Goal: Task Accomplishment & Management: Use online tool/utility

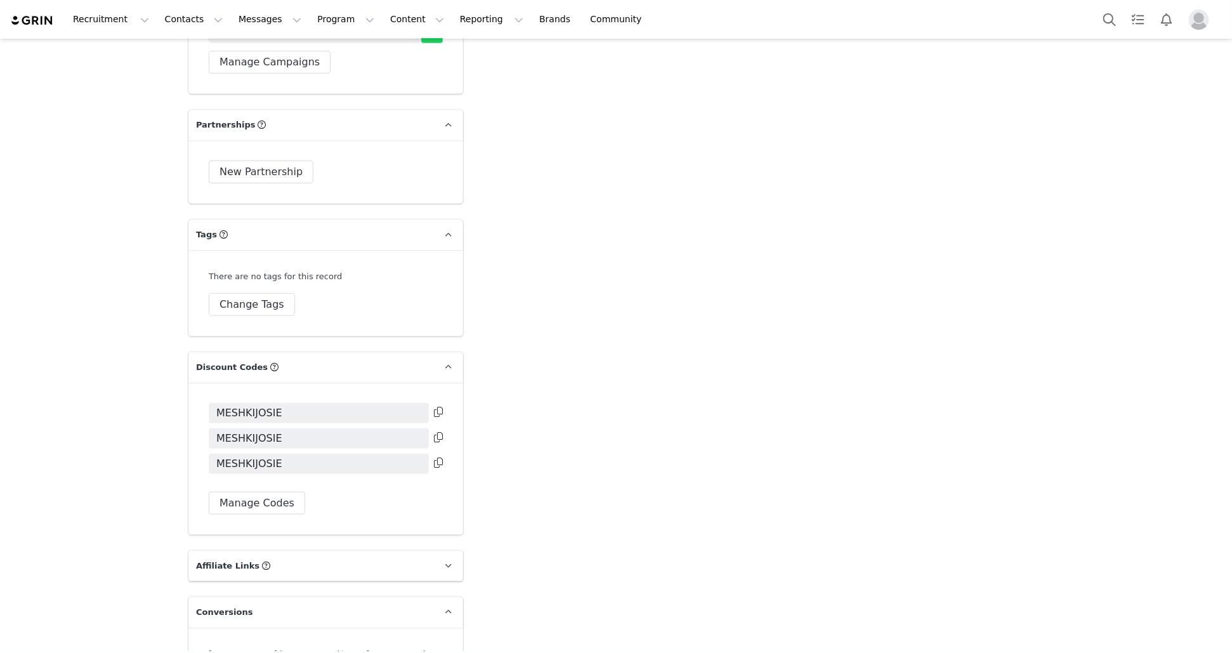
scroll to position [2982, 0]
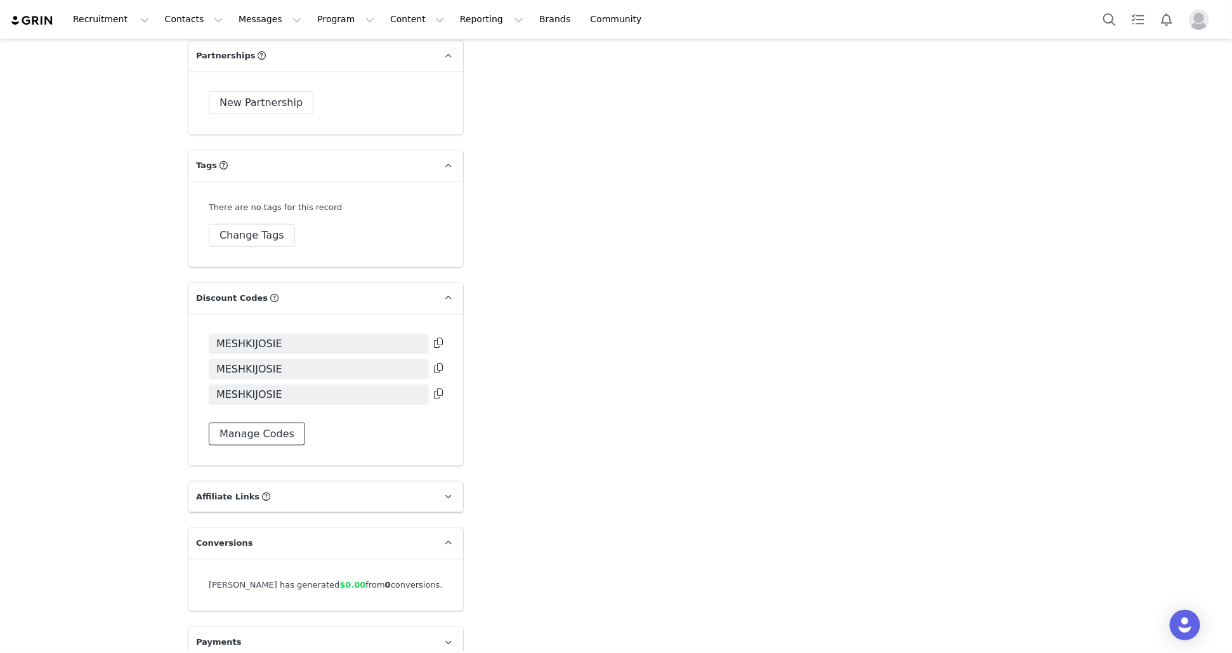
click at [279, 435] on button "Manage Codes" at bounding box center [257, 434] width 96 height 23
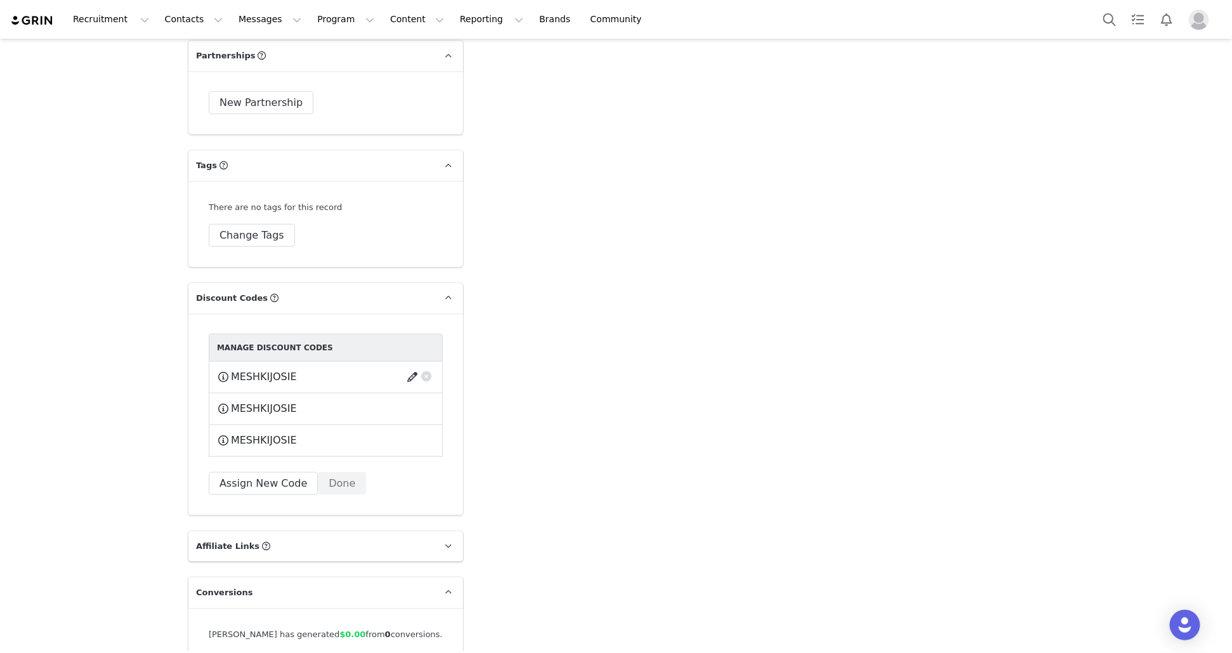
click at [413, 381] on button "button" at bounding box center [414, 377] width 17 height 20
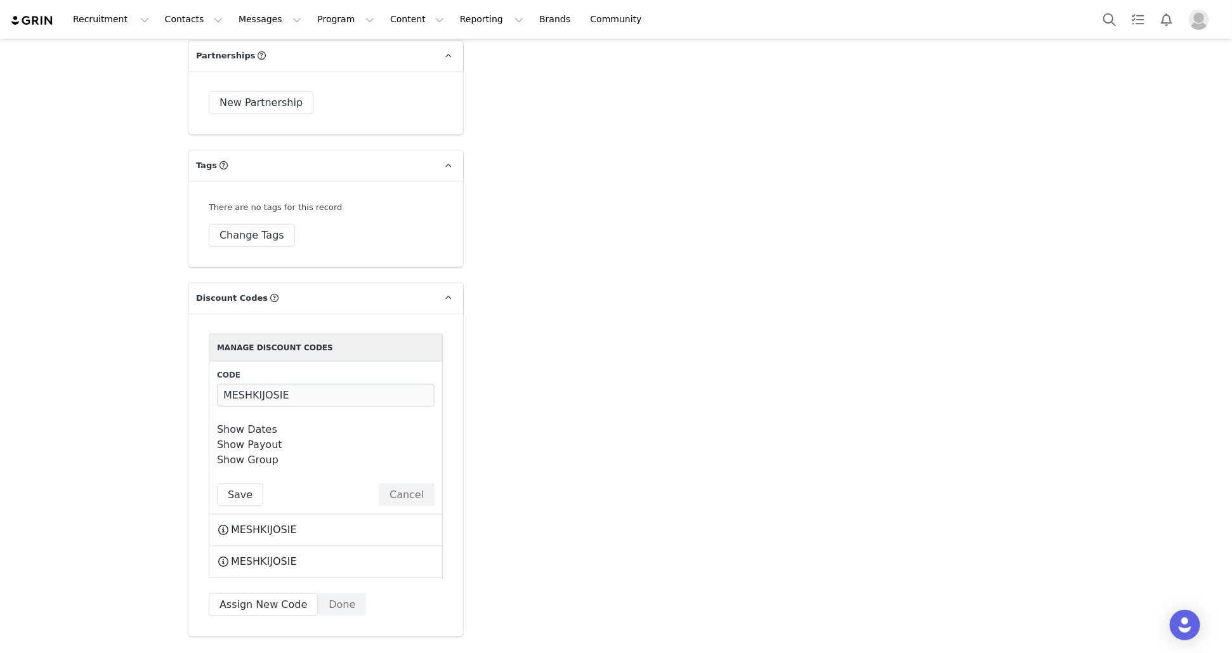
click at [260, 426] on link "Show Dates" at bounding box center [247, 429] width 60 height 12
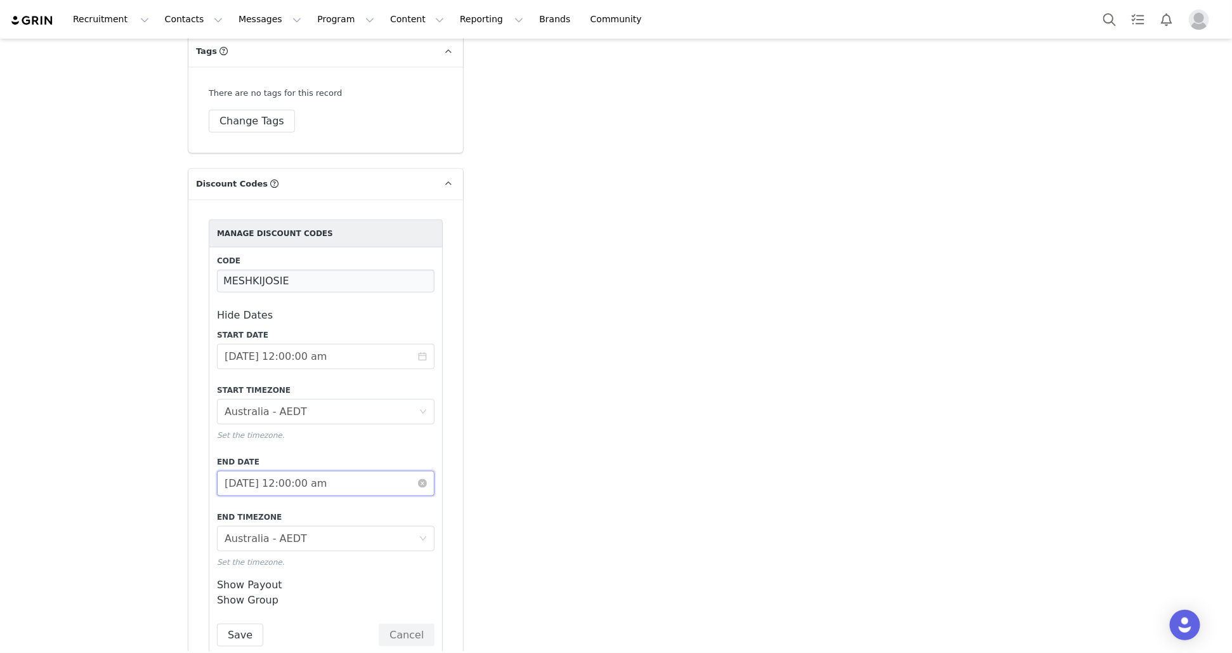
click at [270, 484] on input "[DATE] 12:00:00 am" at bounding box center [326, 483] width 218 height 25
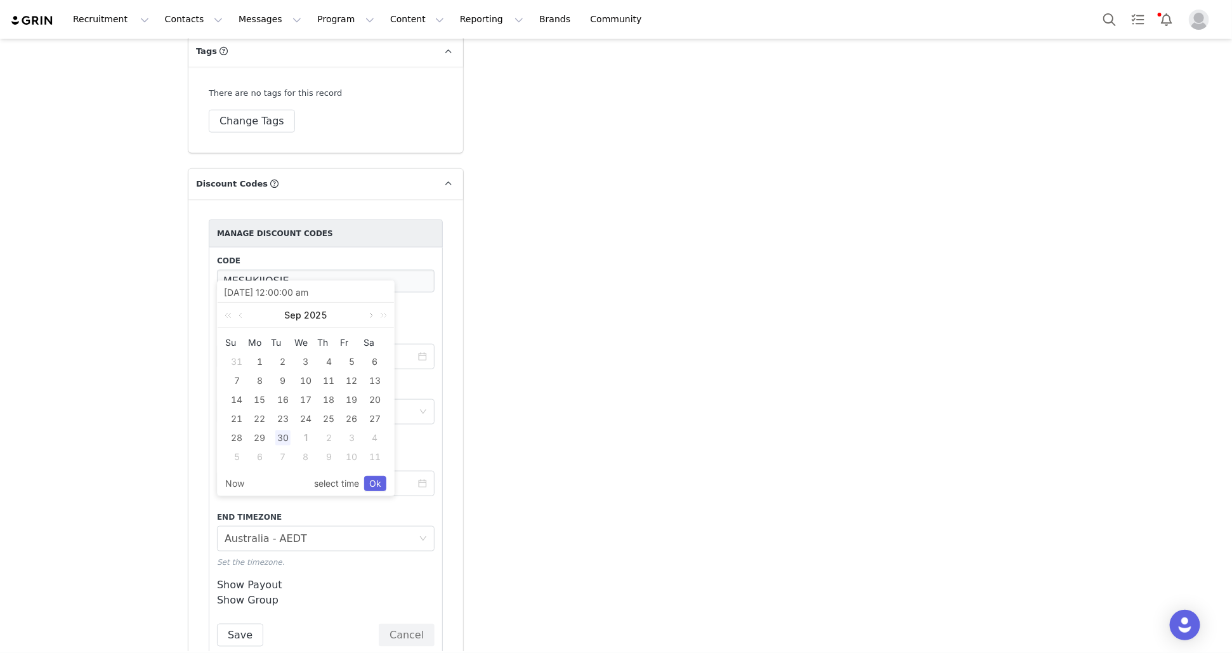
click at [369, 315] on link at bounding box center [369, 315] width 11 height 25
click at [348, 437] on div "30" at bounding box center [352, 437] width 15 height 15
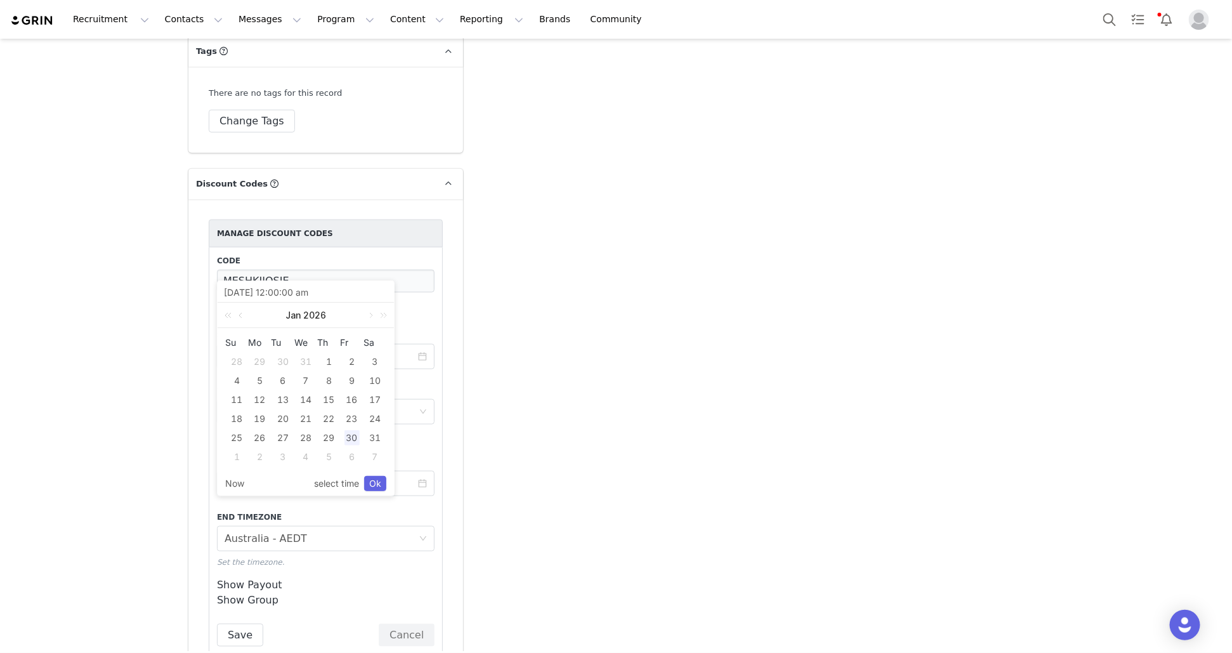
type input "[DATE] 12:00:00 am"
click at [375, 483] on link "Ok" at bounding box center [375, 483] width 22 height 15
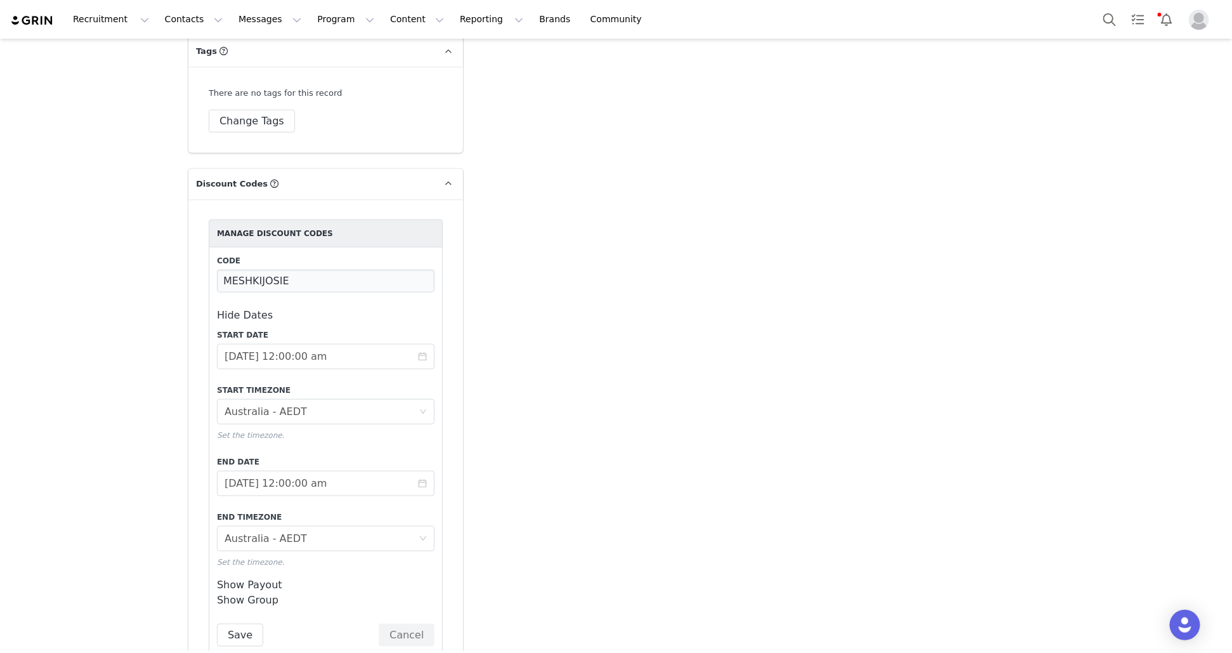
click at [263, 595] on link "Show Group" at bounding box center [248, 600] width 62 height 12
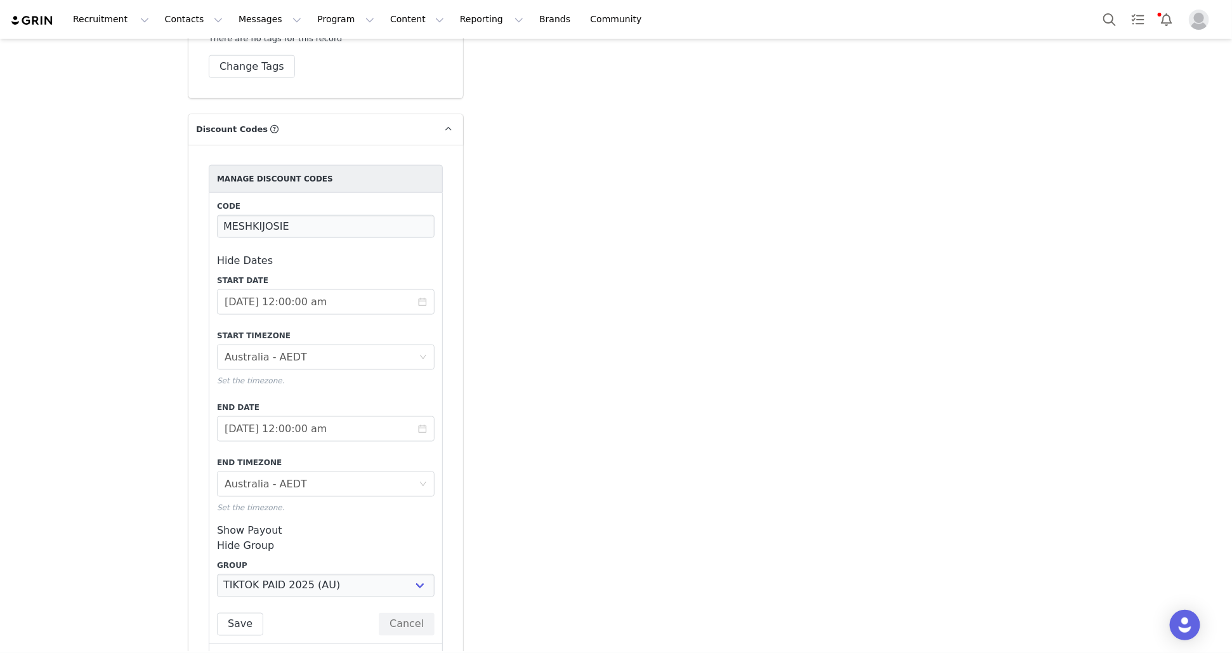
scroll to position [3235, 0]
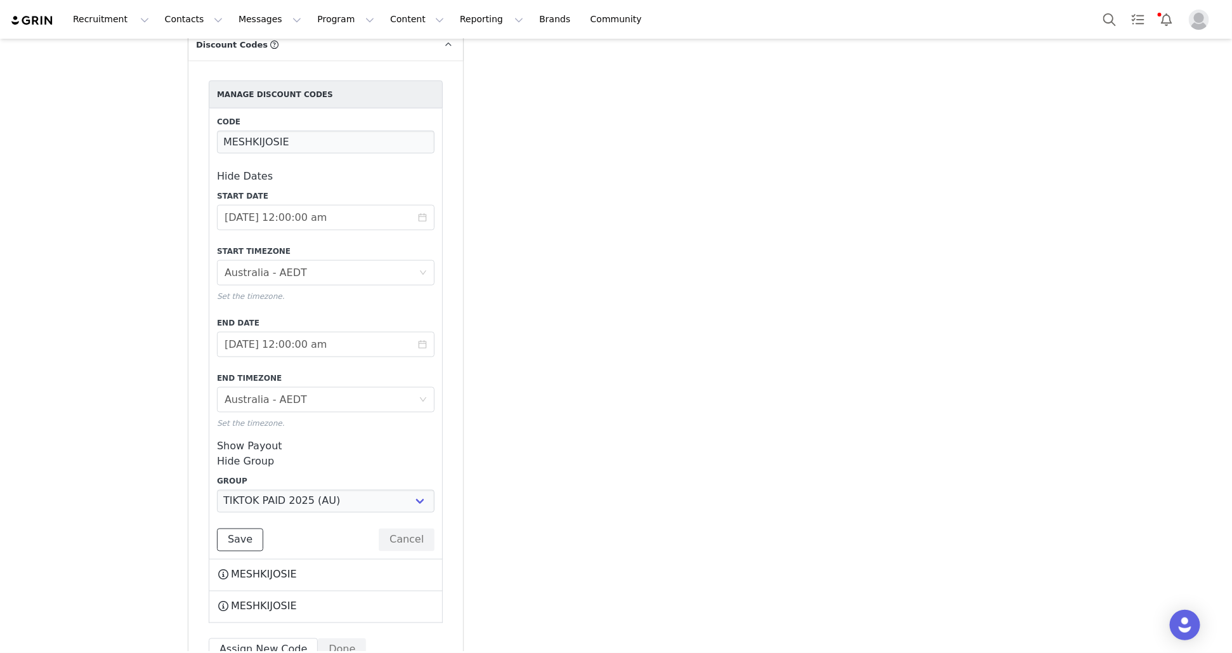
click at [247, 545] on button "Save" at bounding box center [240, 540] width 46 height 23
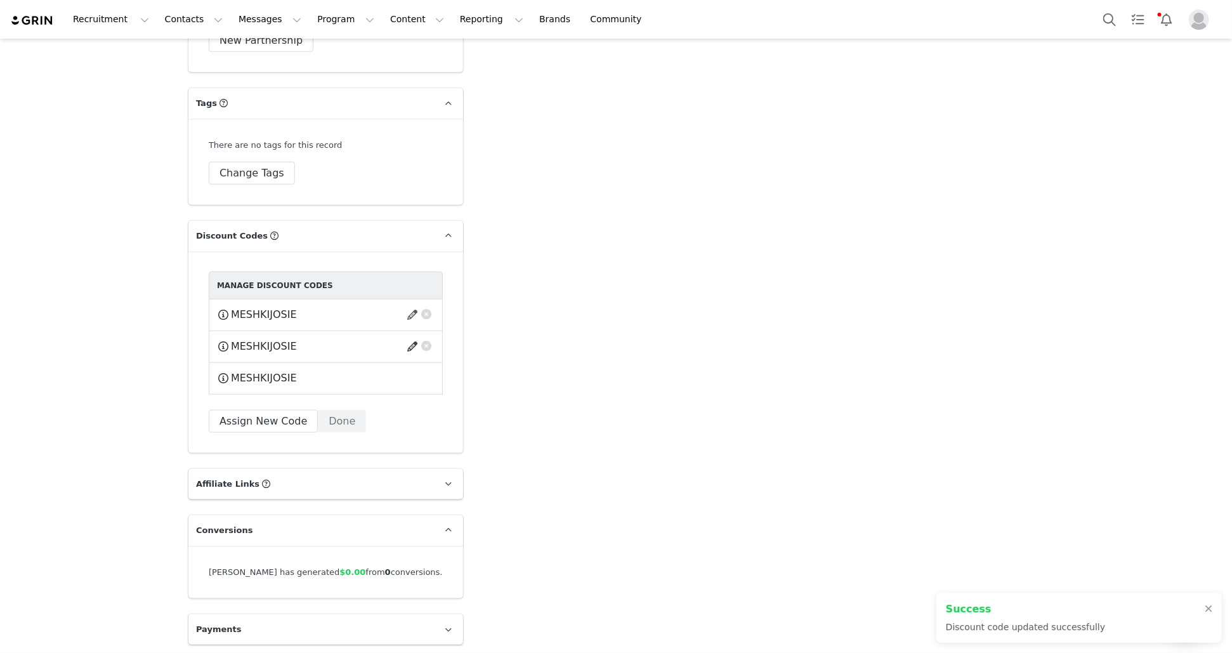
click at [408, 340] on button "button" at bounding box center [414, 346] width 17 height 20
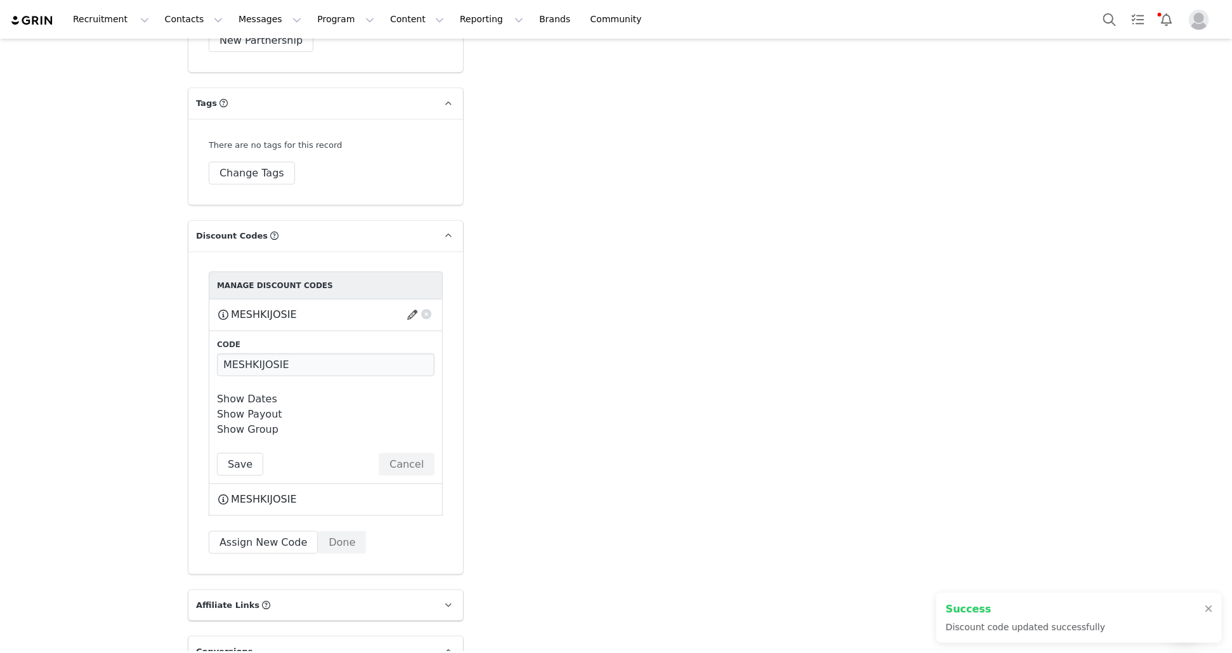
click at [254, 397] on link "Show Dates" at bounding box center [247, 399] width 60 height 12
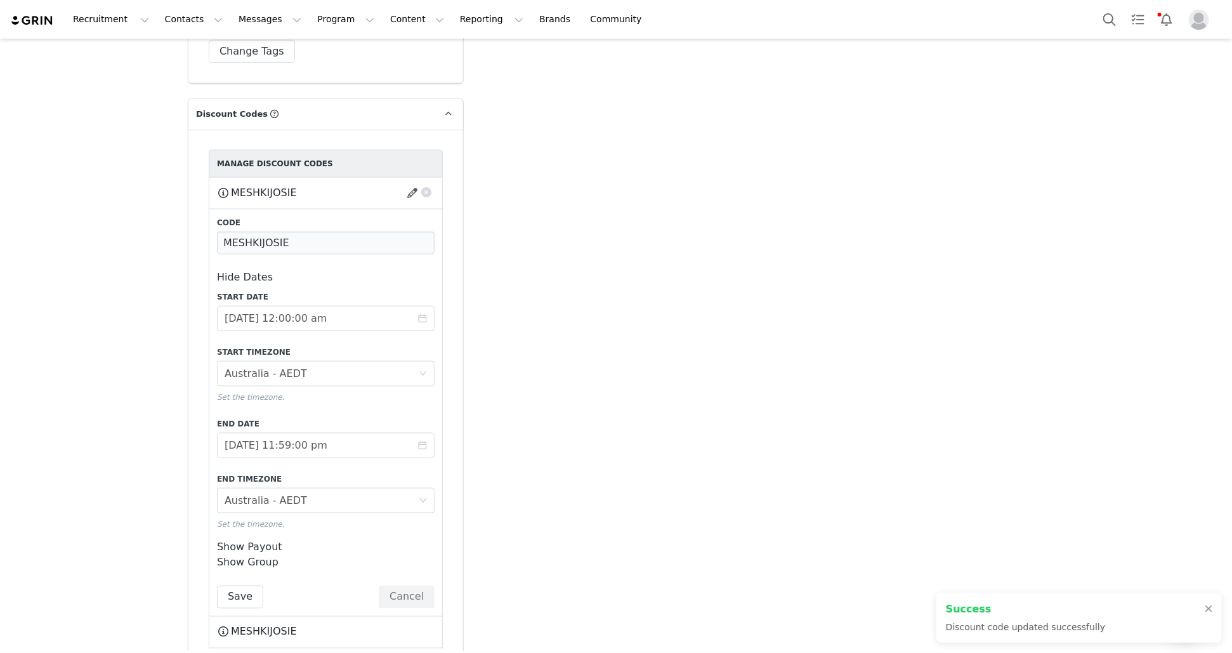
scroll to position [3179, 0]
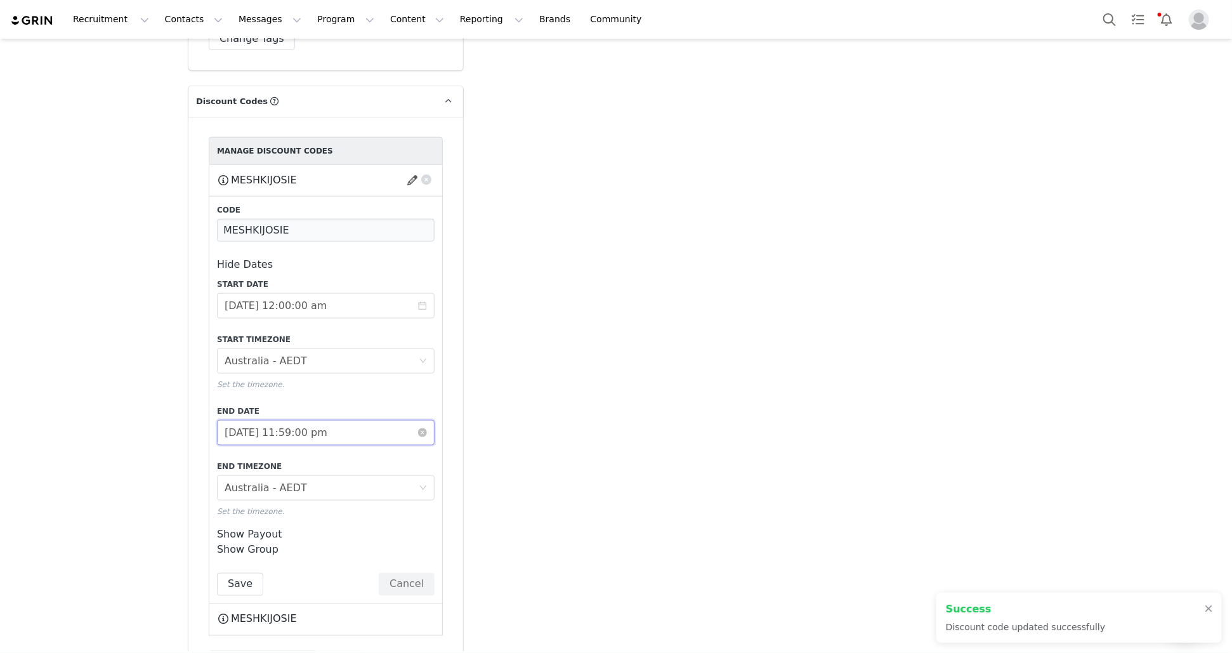
click at [293, 437] on input "[DATE] 11:59:00 pm" at bounding box center [326, 432] width 218 height 25
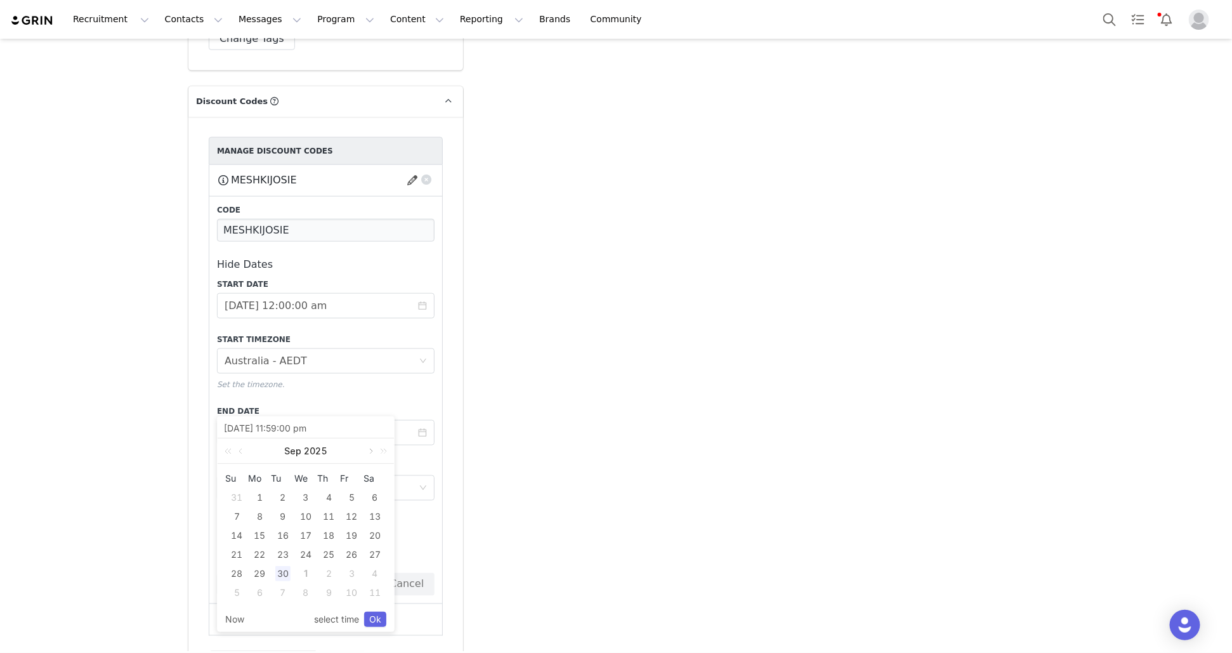
click at [369, 442] on link at bounding box center [369, 451] width 11 height 25
click at [370, 443] on link at bounding box center [369, 451] width 11 height 25
click at [355, 576] on div "30" at bounding box center [352, 573] width 15 height 15
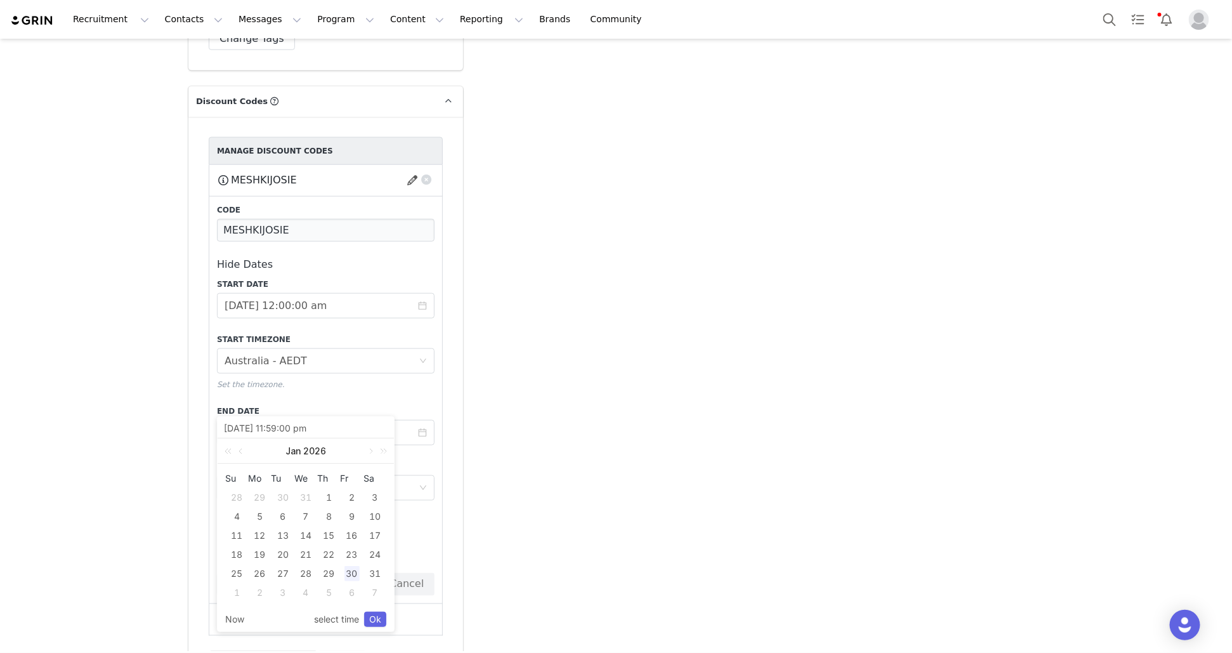
type input "[DATE] 11:59:00 pm"
click at [381, 618] on link "Ok" at bounding box center [375, 619] width 22 height 15
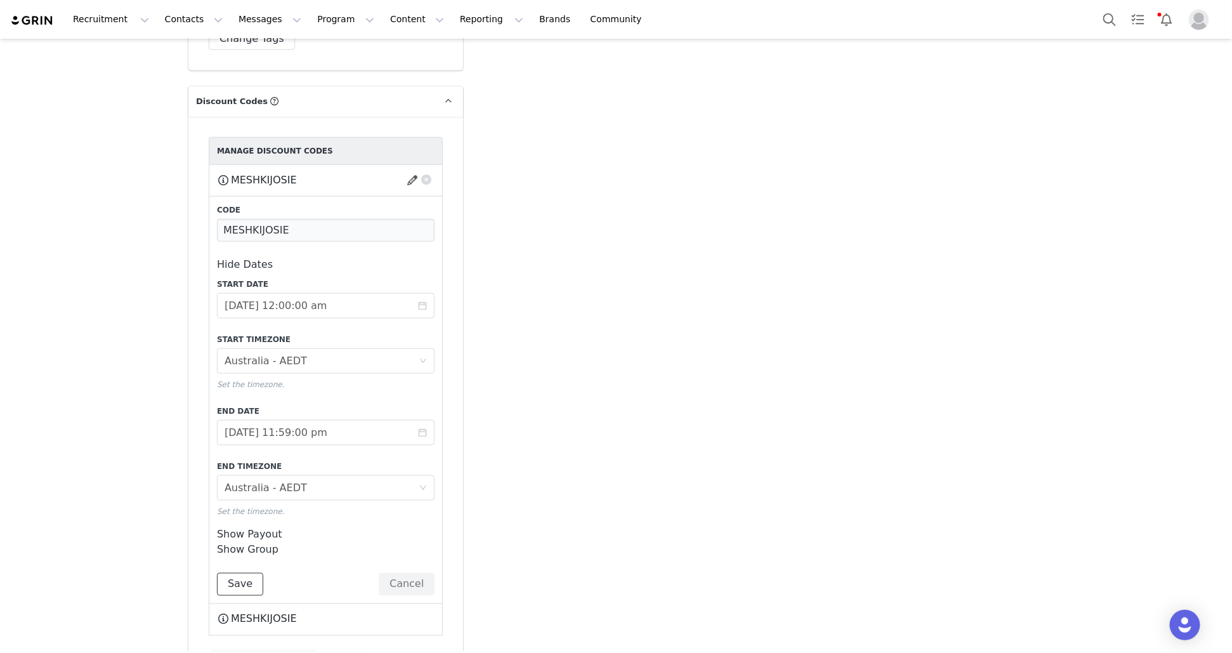
click at [250, 580] on button "Save" at bounding box center [240, 584] width 46 height 23
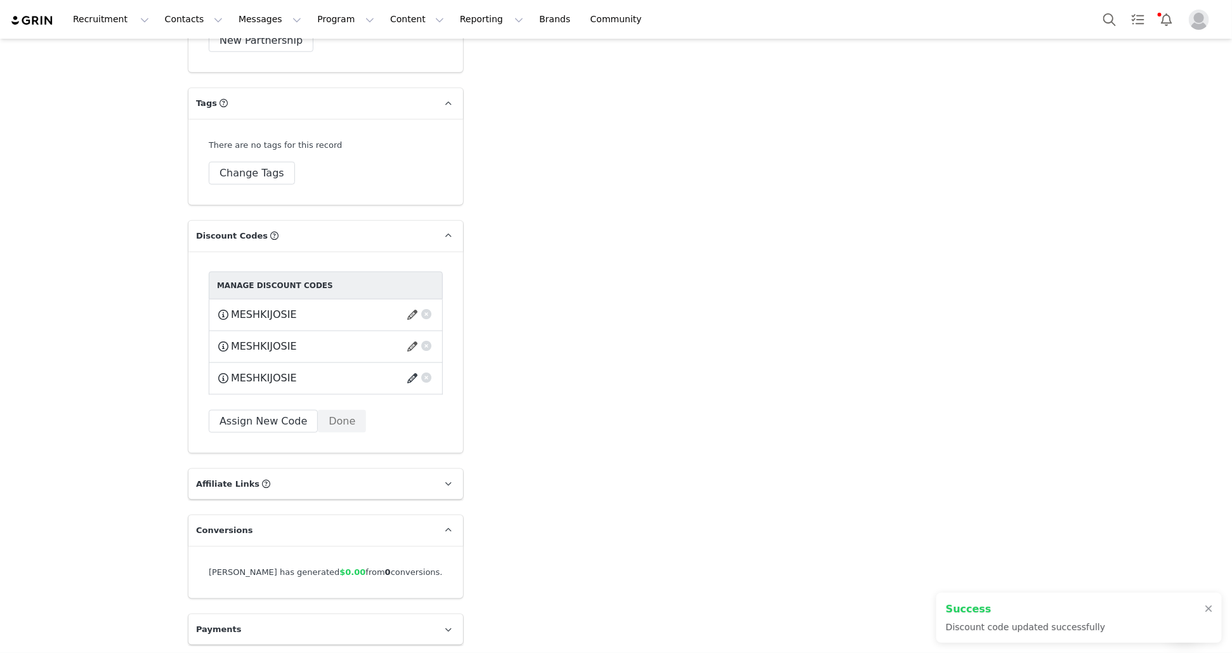
click at [411, 376] on button "button" at bounding box center [414, 378] width 17 height 20
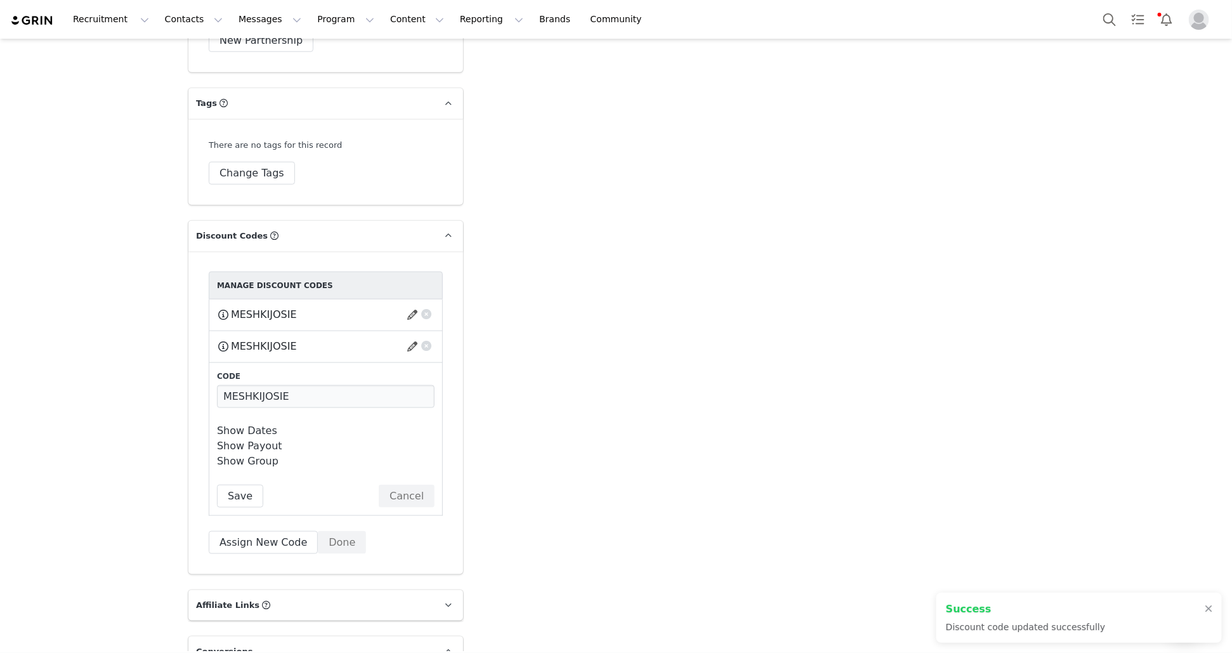
click at [264, 428] on link "Show Dates" at bounding box center [247, 431] width 60 height 12
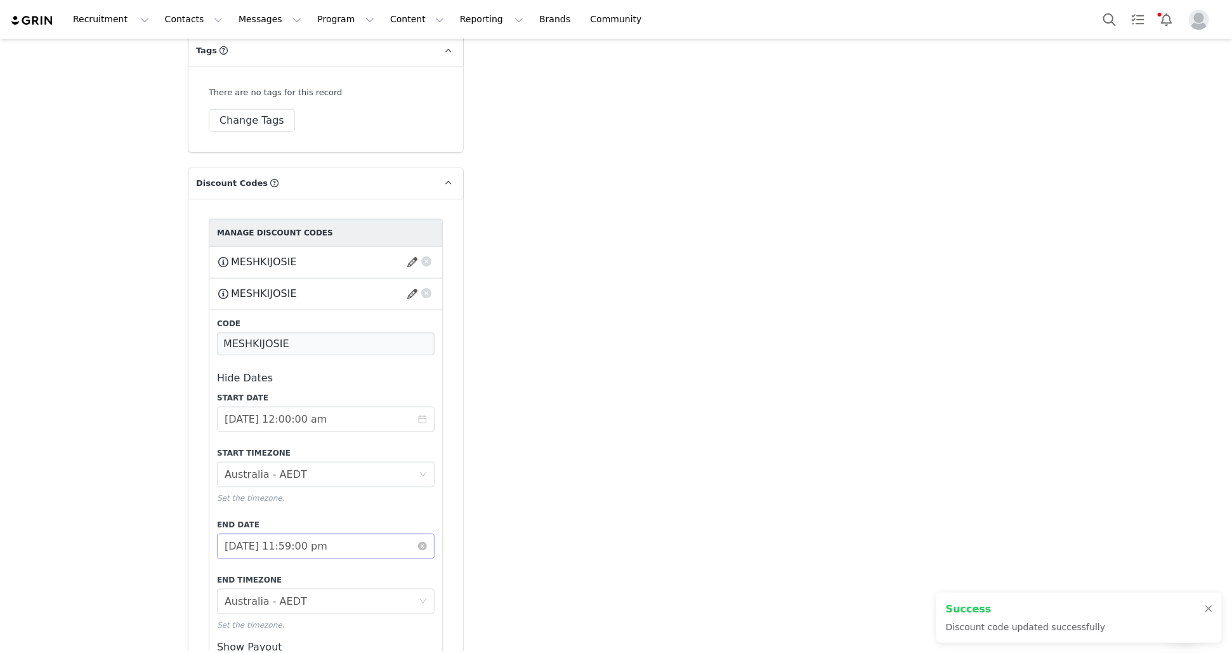
scroll to position [3094, 0]
click at [300, 551] on input "[DATE] 11:59:00 pm" at bounding box center [326, 549] width 218 height 25
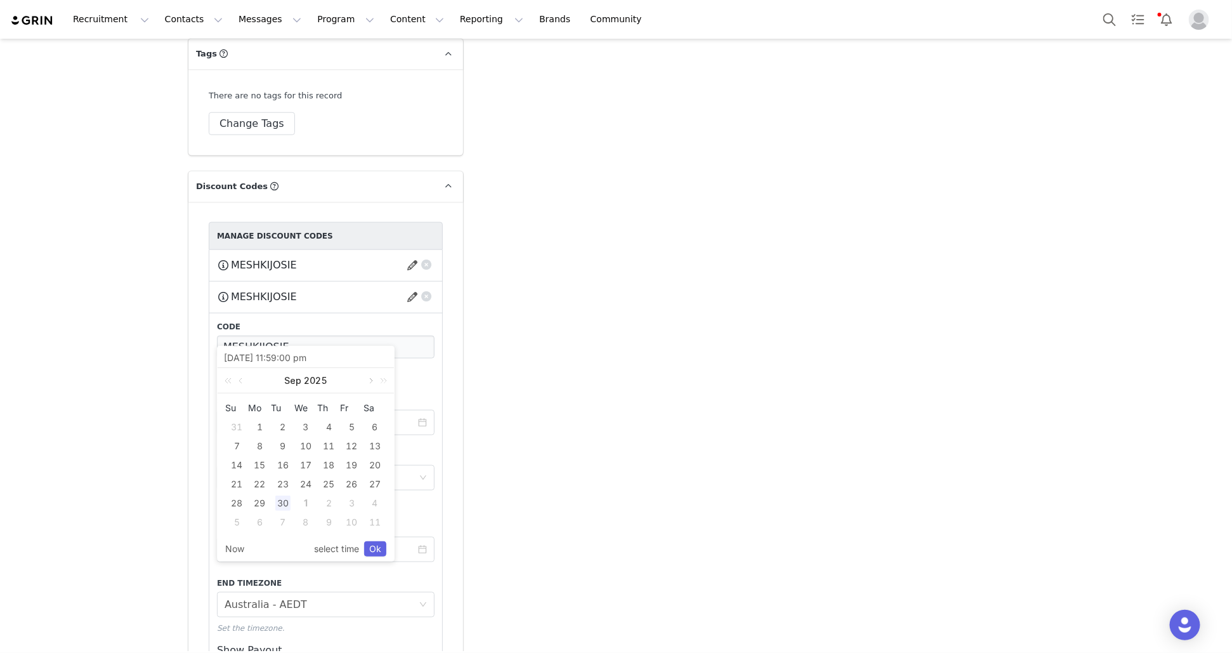
click at [369, 385] on link at bounding box center [369, 380] width 11 height 25
click at [355, 498] on div "30" at bounding box center [352, 503] width 15 height 15
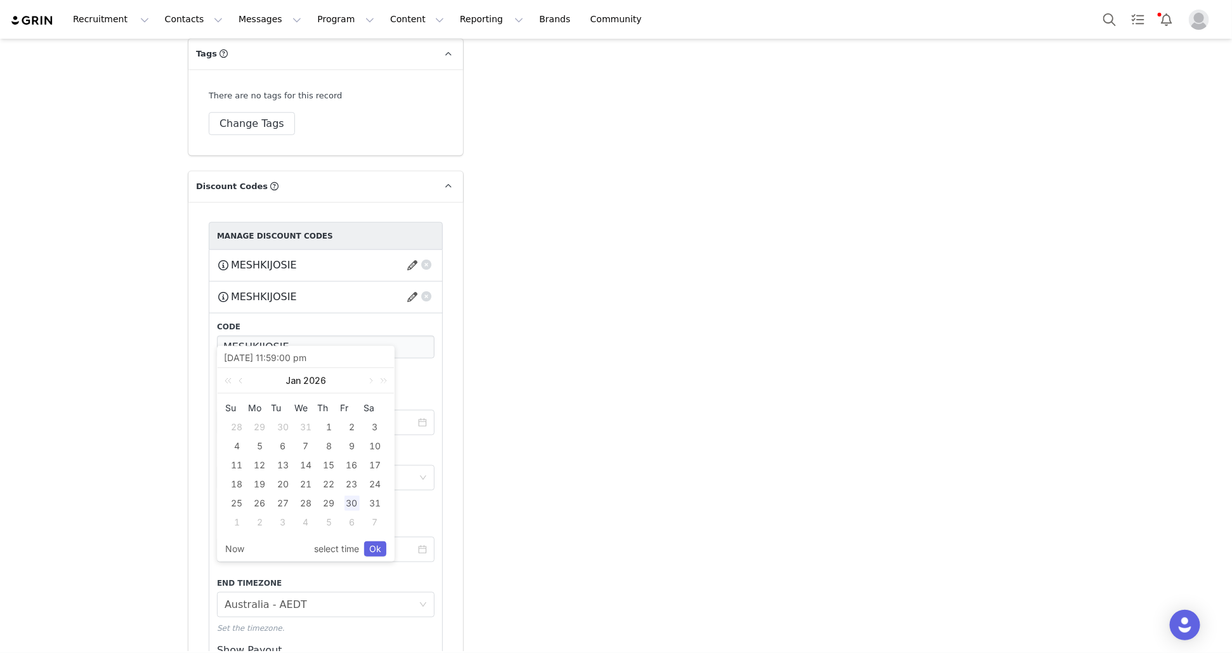
type input "[DATE] 11:59:00 pm"
click at [374, 552] on link "Ok" at bounding box center [375, 548] width 22 height 15
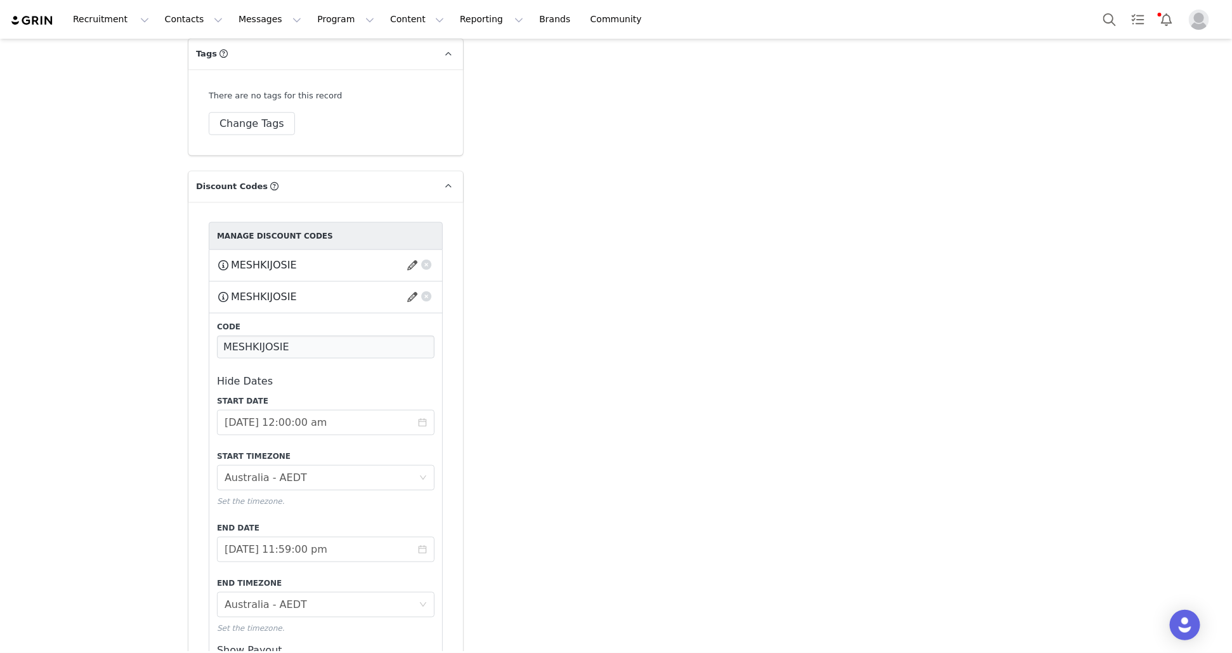
scroll to position [3372, 0]
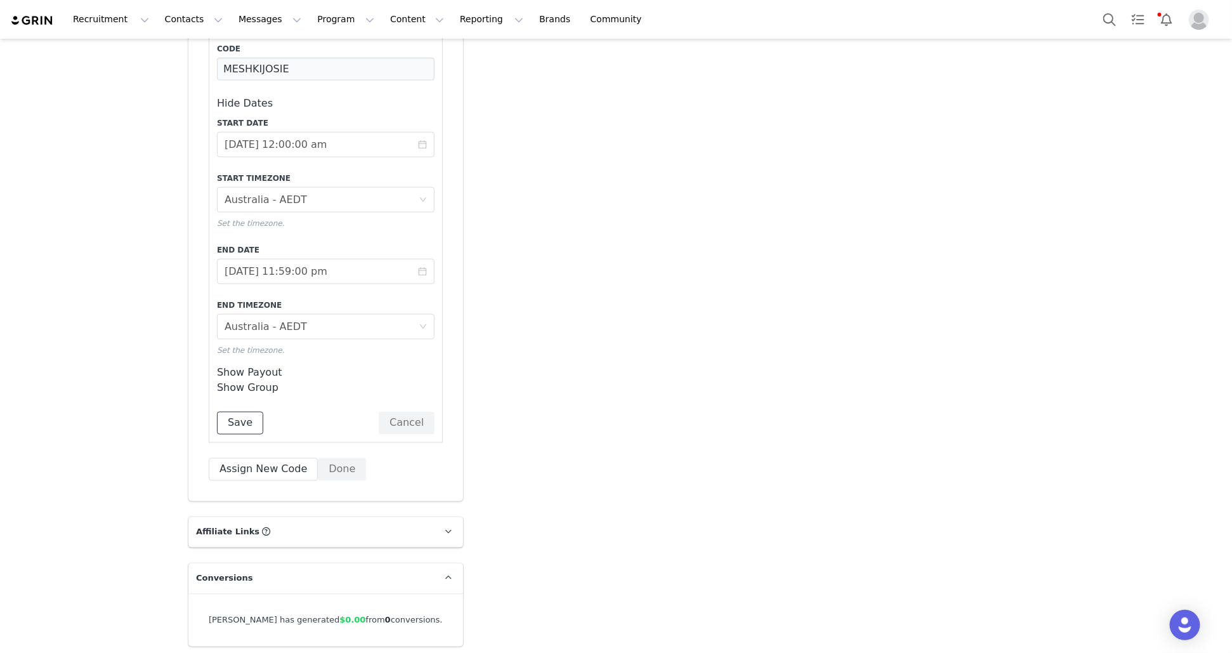
click at [258, 419] on button "Save" at bounding box center [240, 423] width 46 height 23
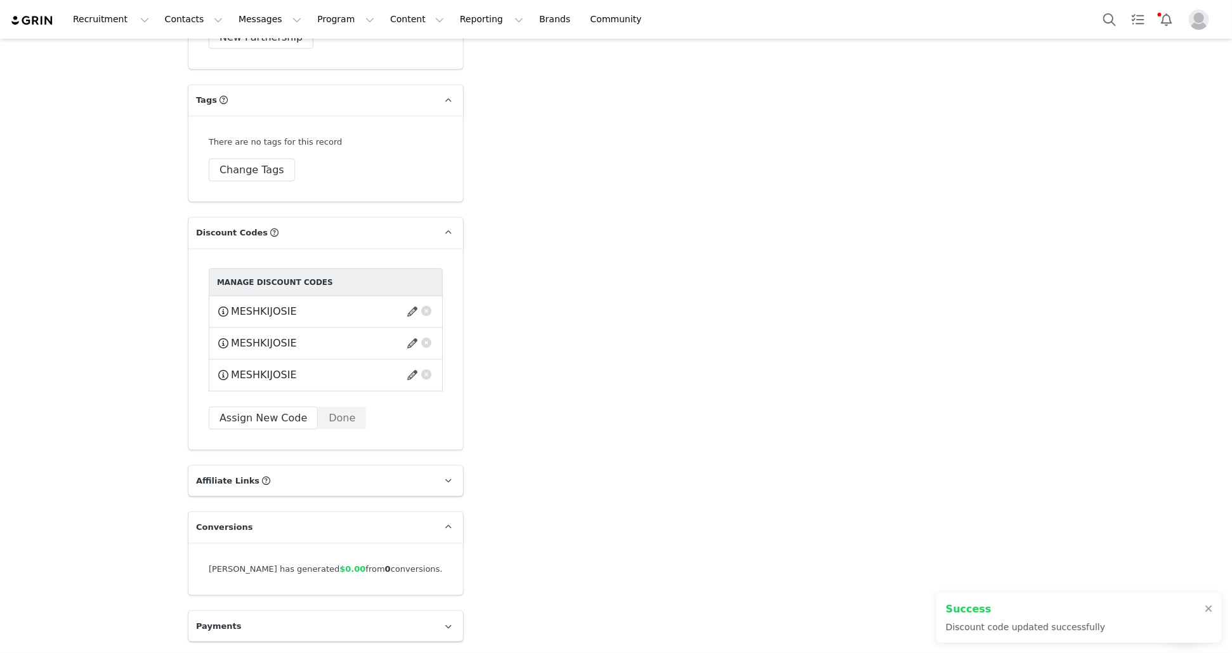
scroll to position [3044, 0]
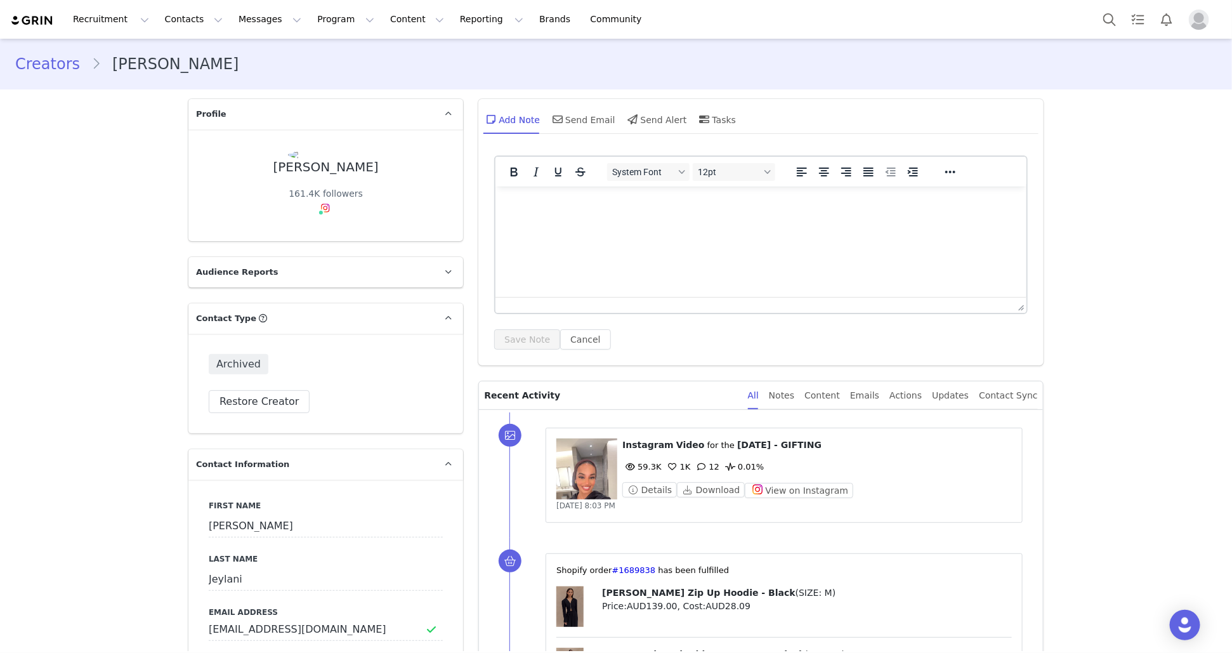
type input "+1 ([GEOGRAPHIC_DATA])"
click at [286, 393] on button "Restore Creator" at bounding box center [259, 401] width 101 height 23
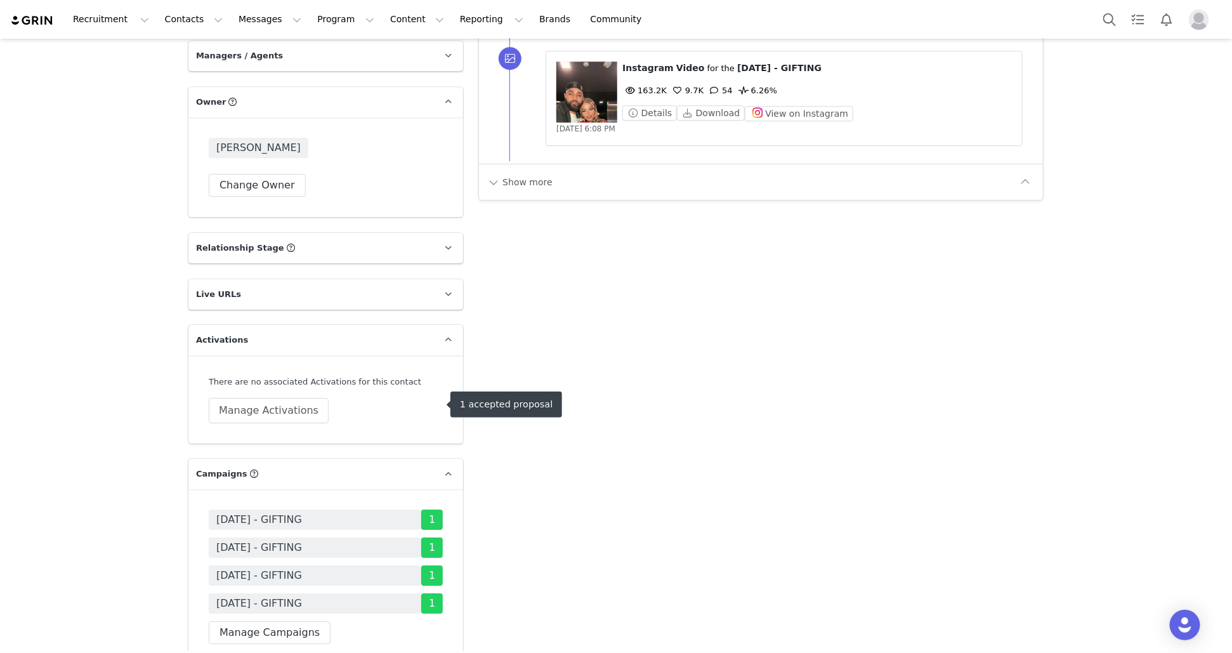
scroll to position [1953, 0]
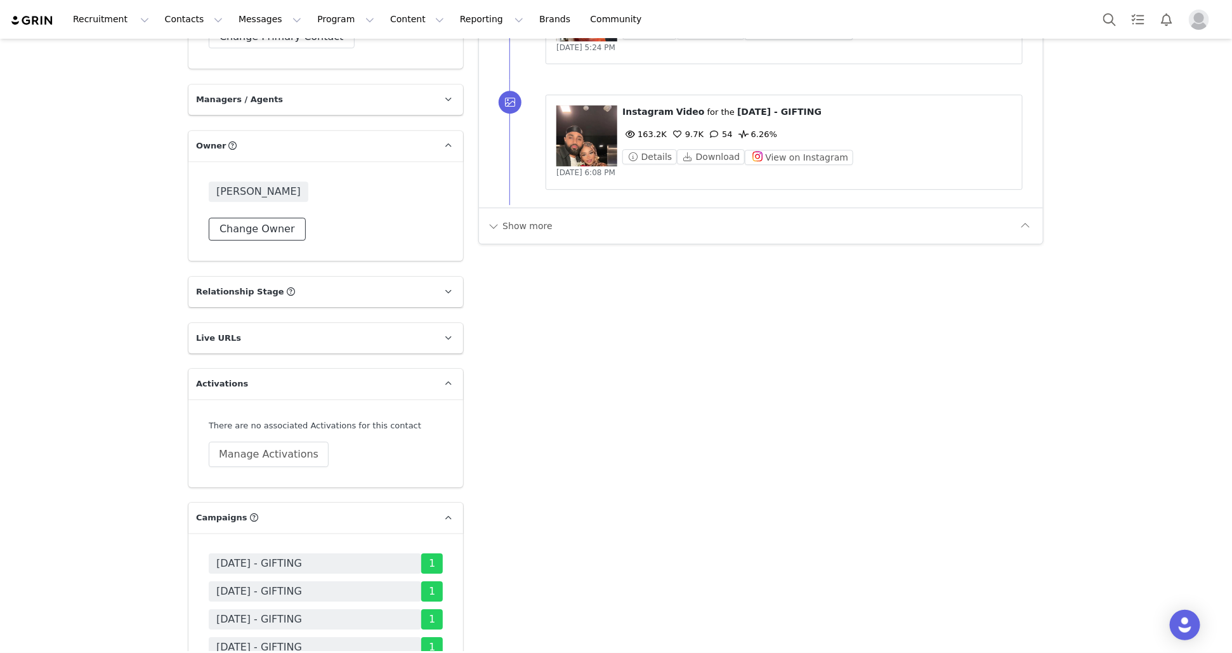
click at [274, 218] on button "Change Owner" at bounding box center [257, 229] width 97 height 23
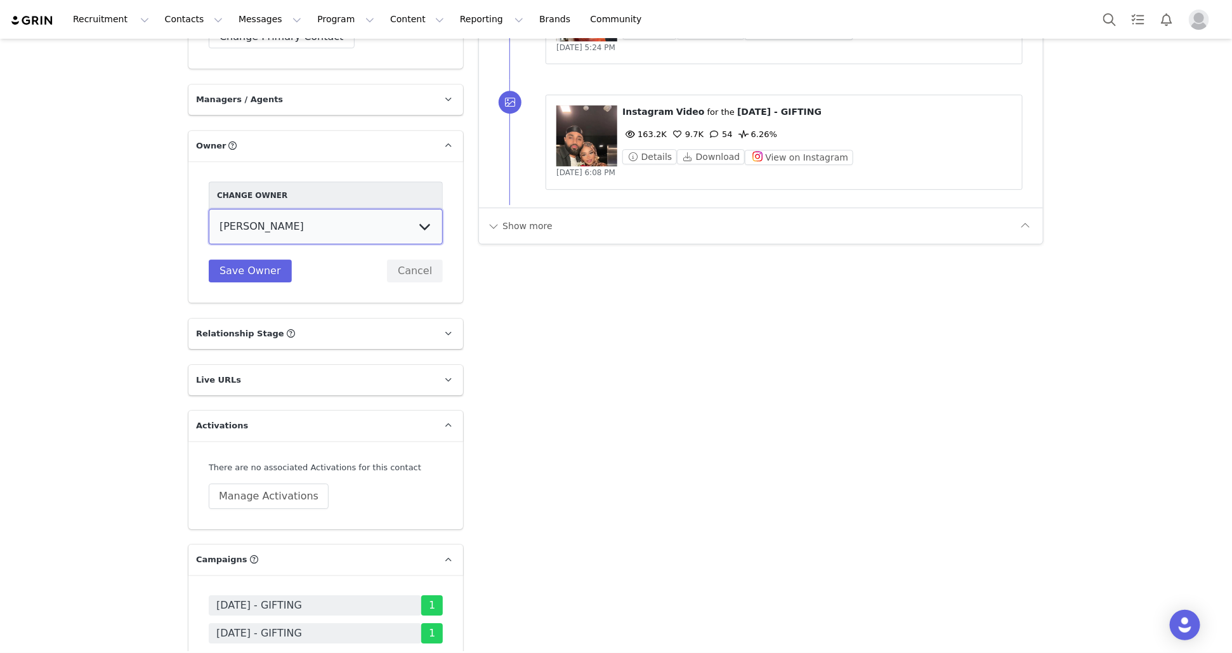
click at [304, 215] on select "Vivienne Lee Georgia Kalatzis Sabrina Nicholas Vendela Byrnes Samantha Wong Isa…" at bounding box center [326, 227] width 234 height 36
select select "920ffdf5-382a-4937-9fbc-45445de1d947"
click at [209, 209] on select "Vivienne Lee Georgia Kalatzis Sabrina Nicholas Vendela Byrnes Samantha Wong Isa…" at bounding box center [326, 227] width 234 height 36
click at [254, 260] on button "Save Owner" at bounding box center [250, 271] width 83 height 23
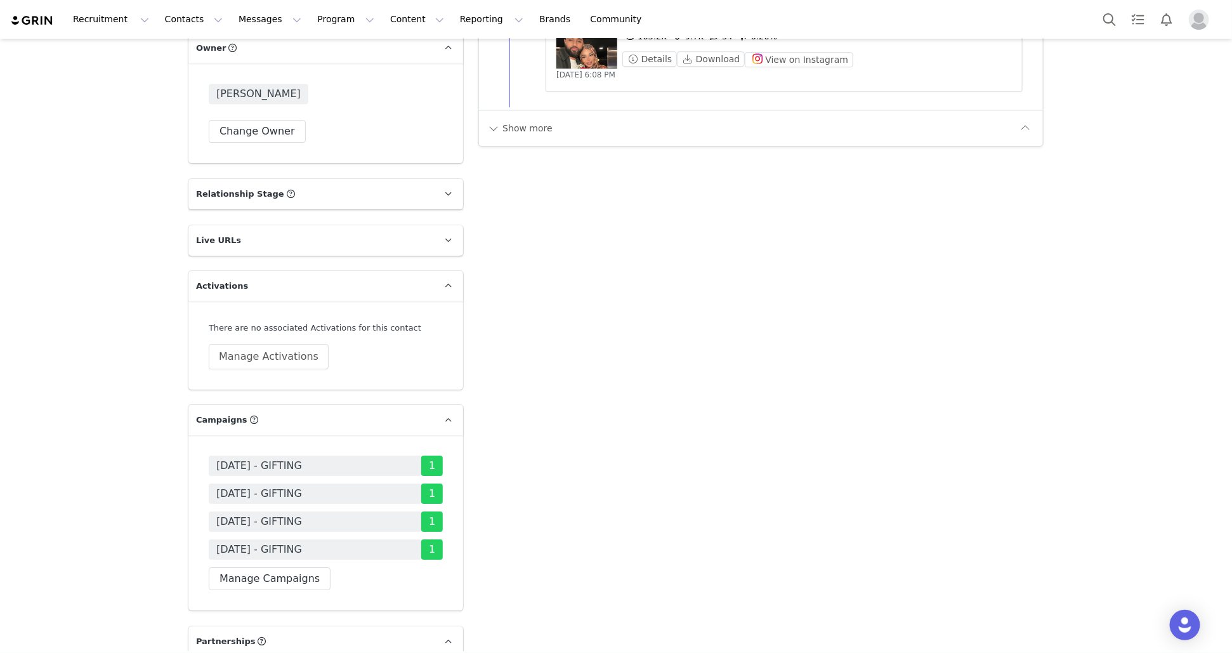
scroll to position [2283, 0]
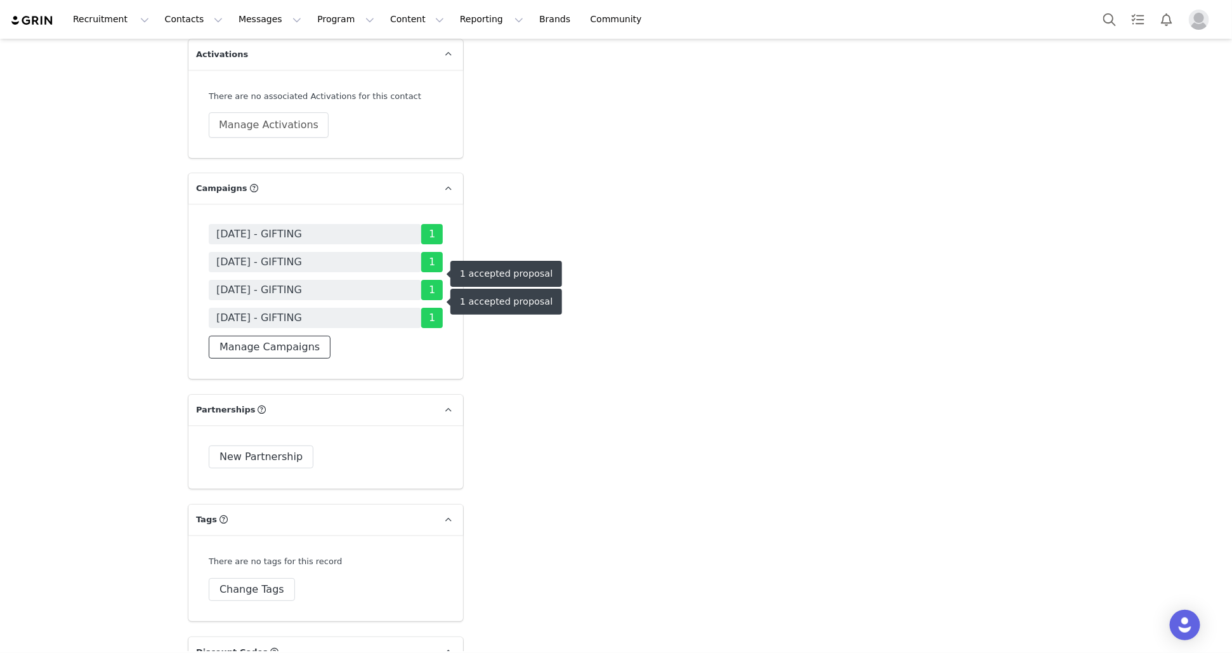
click at [270, 338] on button "Manage Campaigns" at bounding box center [270, 347] width 122 height 23
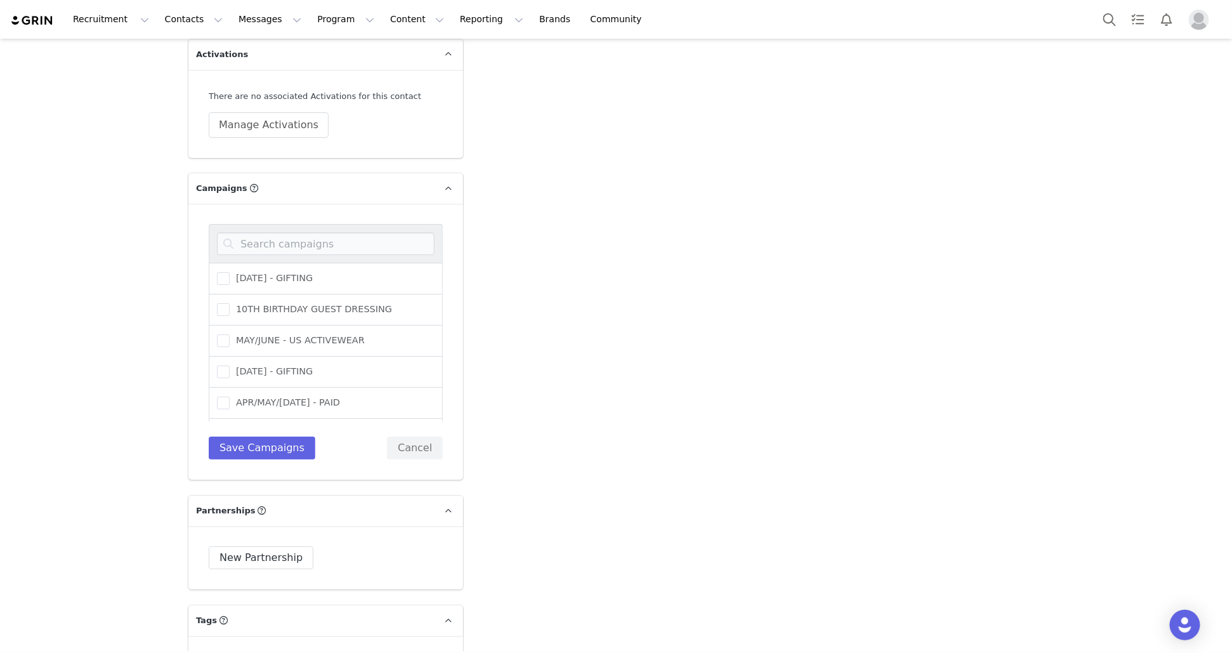
click at [328, 224] on div at bounding box center [326, 243] width 234 height 39
click at [337, 232] on input at bounding box center [326, 243] width 218 height 23
type input "oct"
click at [340, 334] on span "OCTOBER 25 (USA) - GIFTING" at bounding box center [324, 340] width 189 height 12
click at [230, 334] on input "OCTOBER 25 (USA) - GIFTING" at bounding box center [230, 334] width 0 height 0
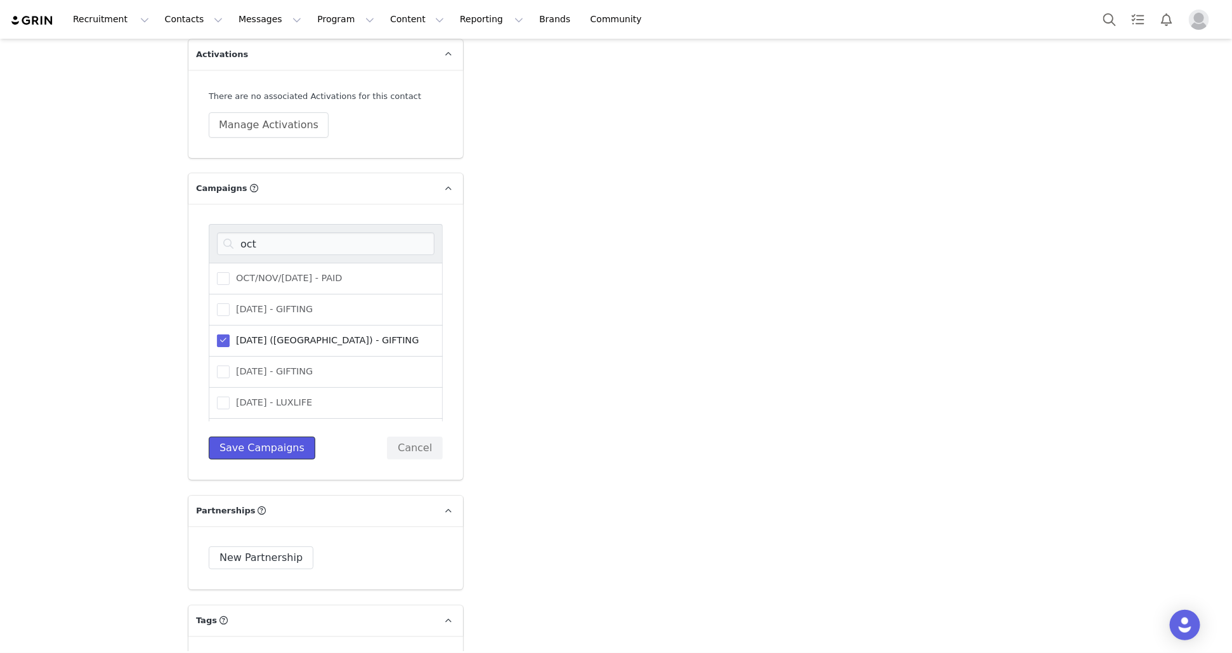
click at [267, 437] on button "Save Campaigns" at bounding box center [262, 448] width 107 height 23
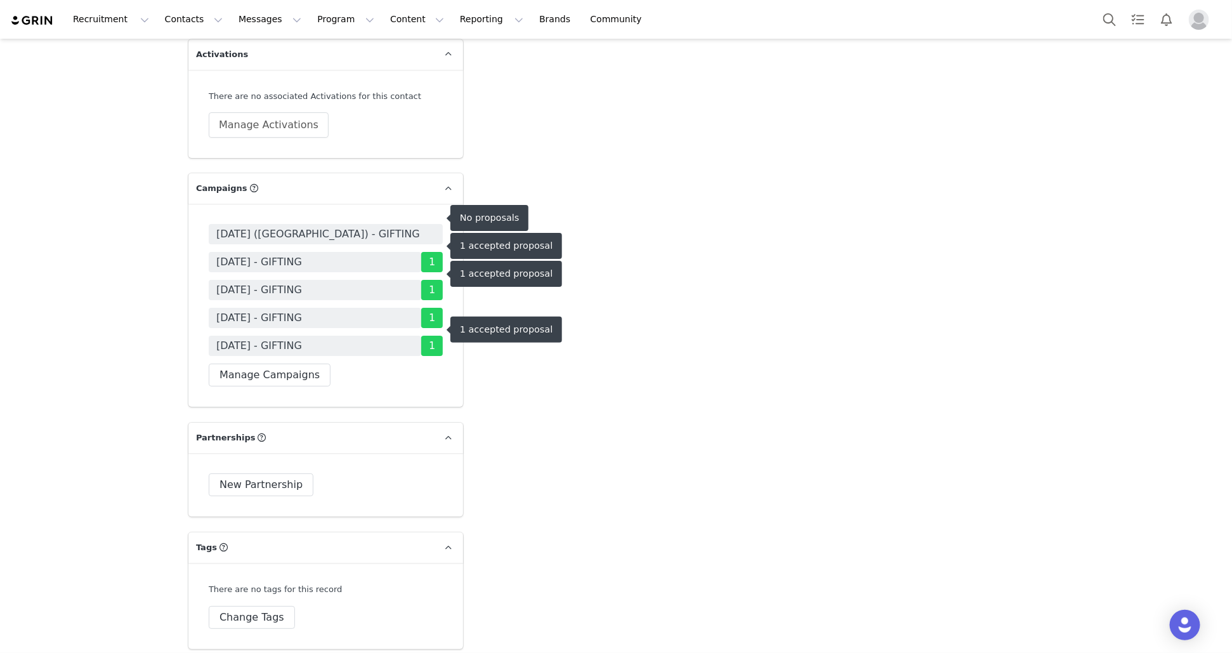
click at [341, 206] on div "OCTOBER 25 (USA) - GIFTING APRIL 25 - GIFTING 1 NOVEMBER 23 - GIFTING 1 APRIL 2…" at bounding box center [325, 305] width 275 height 203
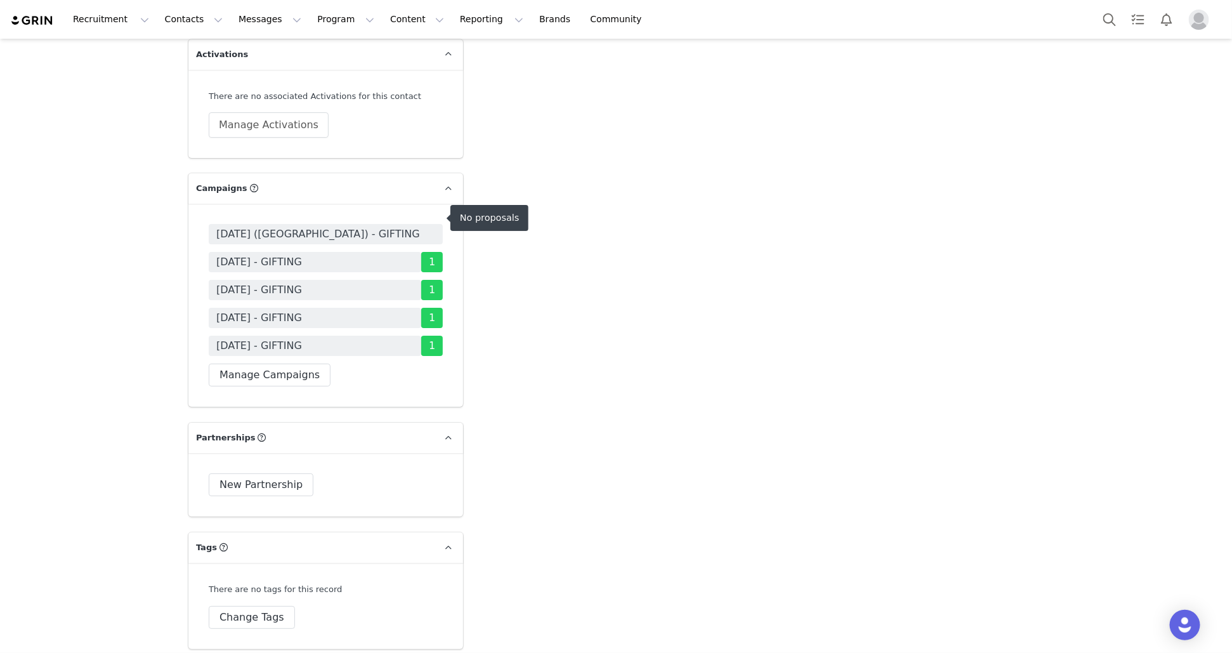
click at [345, 227] on span "OCTOBER 25 (USA) - GIFTING" at bounding box center [318, 234] width 204 height 15
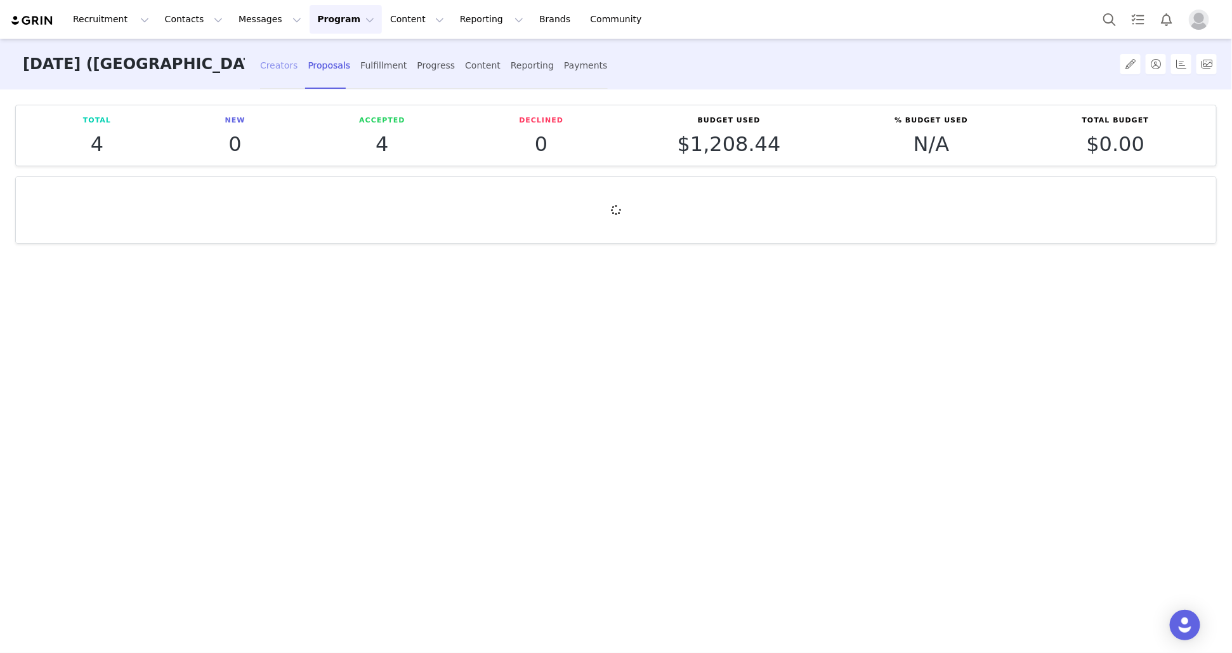
click at [260, 66] on div "Creators" at bounding box center [279, 66] width 38 height 34
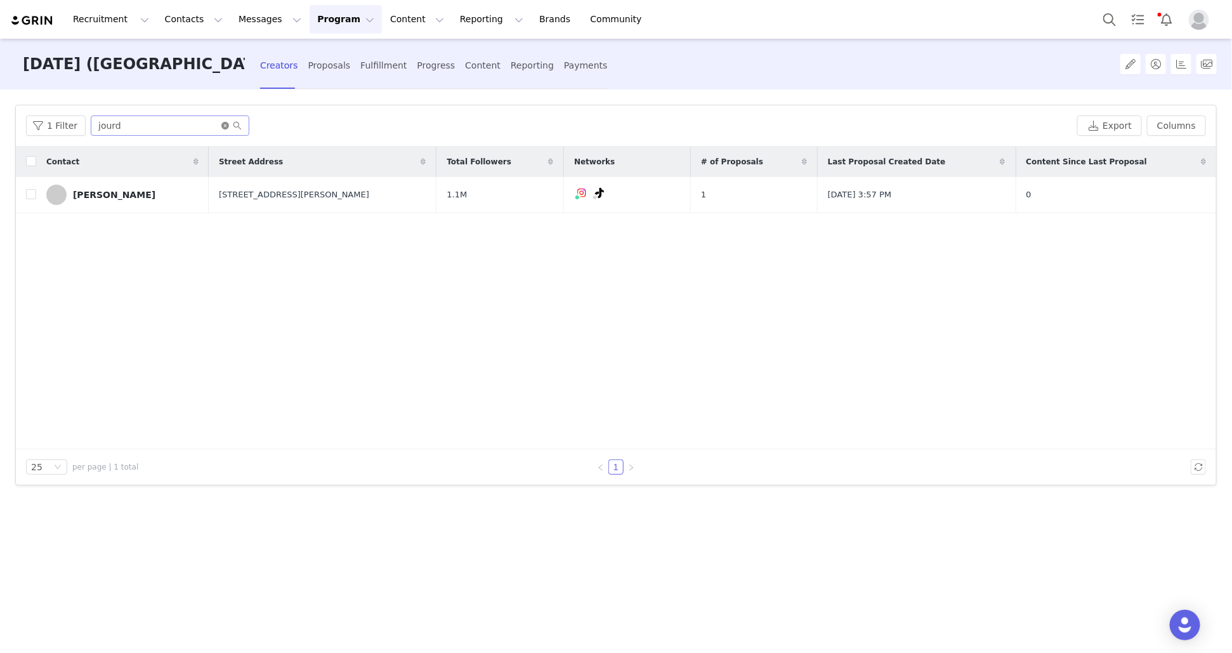
click at [221, 125] on icon "icon: close-circle" at bounding box center [225, 126] width 8 height 8
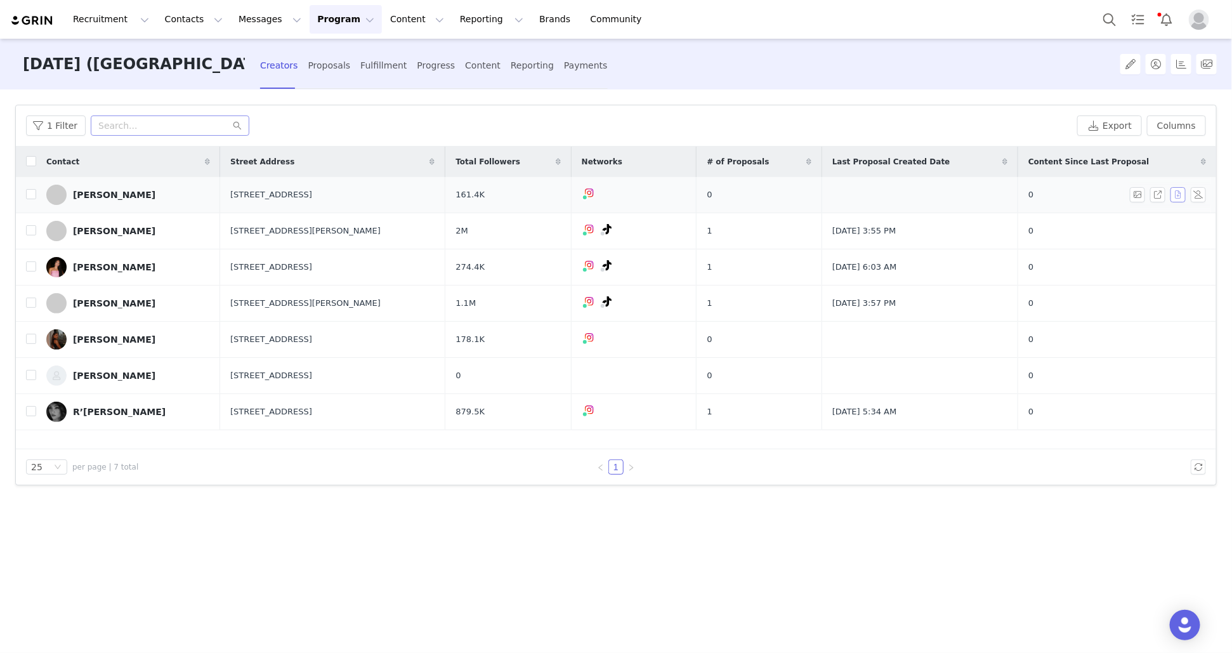
click at [1177, 200] on button "button" at bounding box center [1178, 194] width 15 height 15
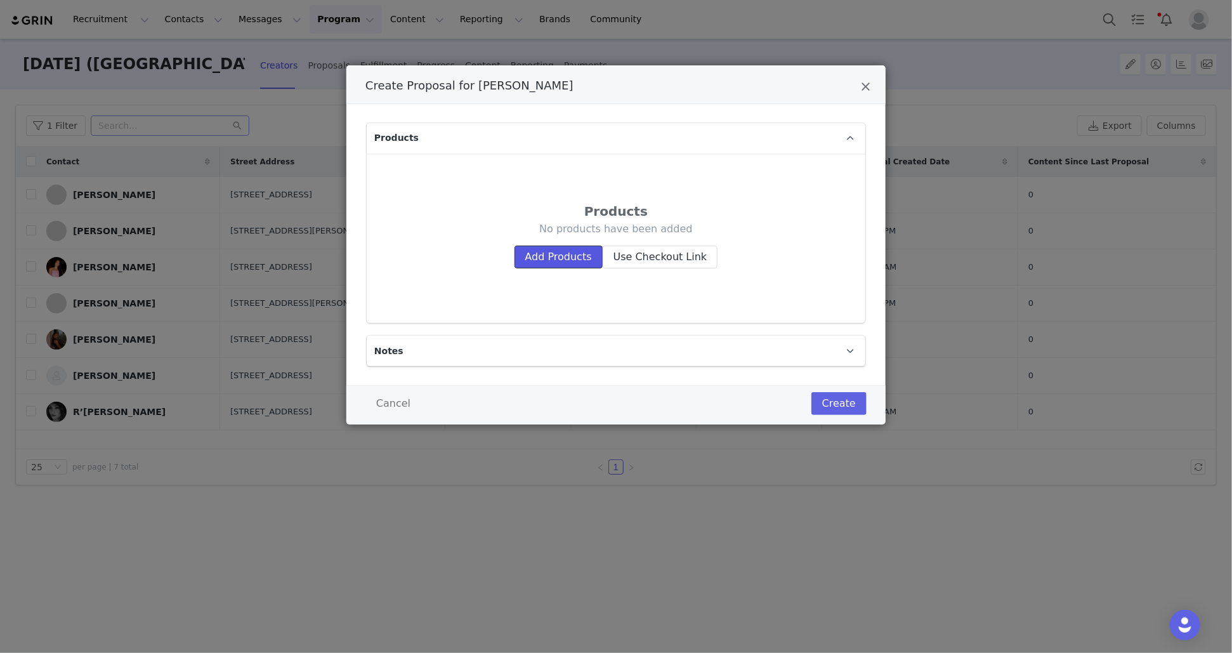
click at [563, 263] on button "Add Products" at bounding box center [559, 257] width 88 height 23
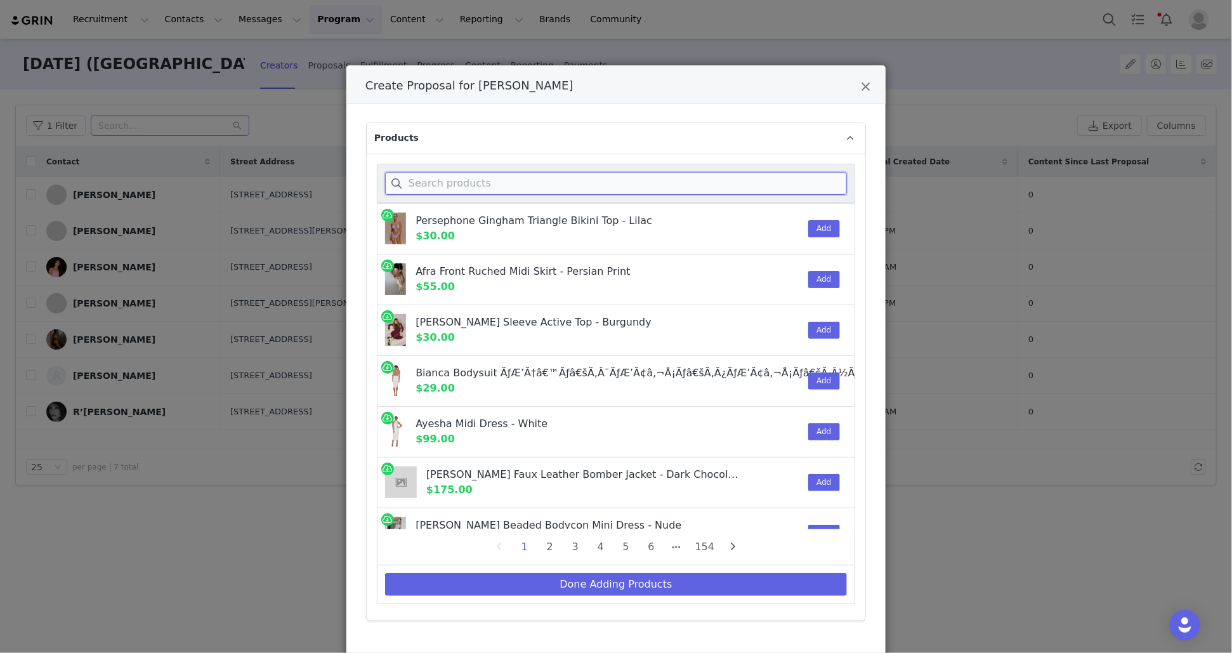
click at [583, 183] on input "Create Proposal for Anisa Jeylani" at bounding box center [616, 183] width 462 height 23
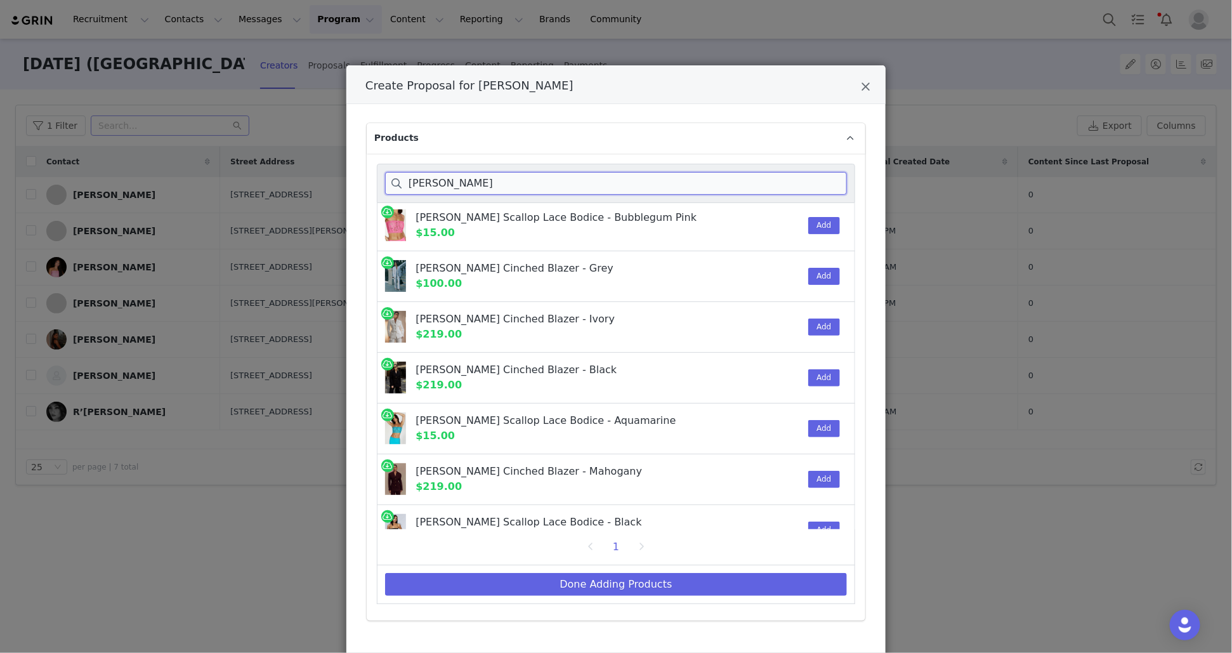
scroll to position [276, 0]
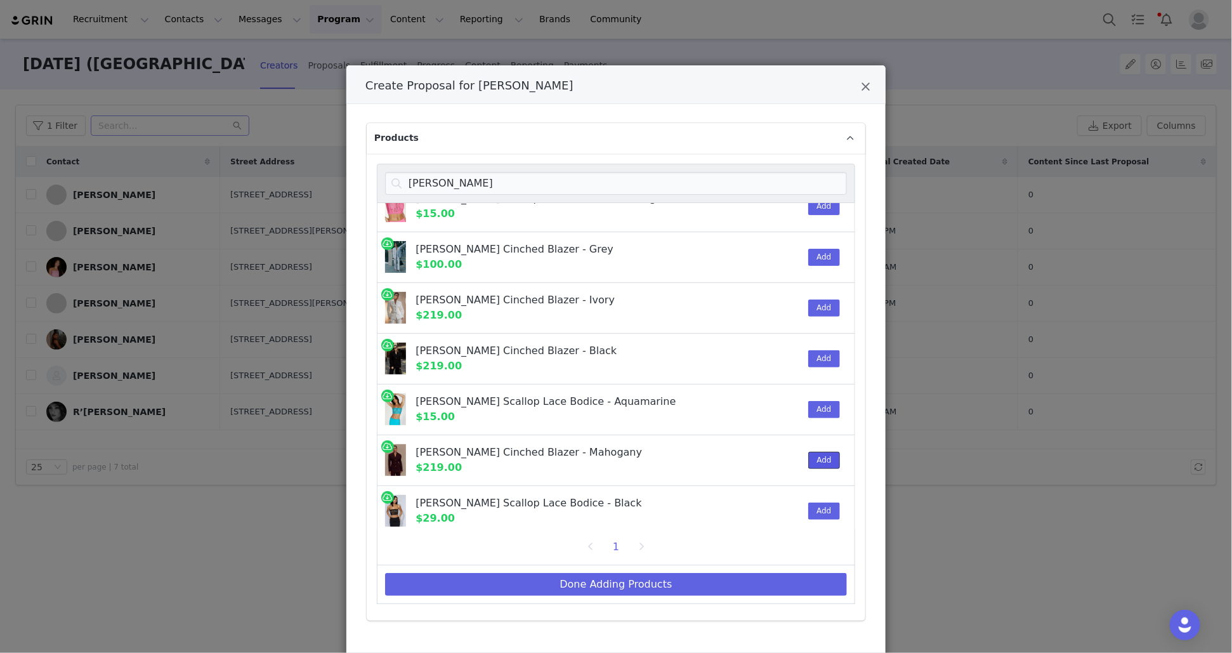
click at [828, 459] on button "Add" at bounding box center [824, 460] width 31 height 17
click at [703, 192] on input "bellamy" at bounding box center [616, 183] width 462 height 23
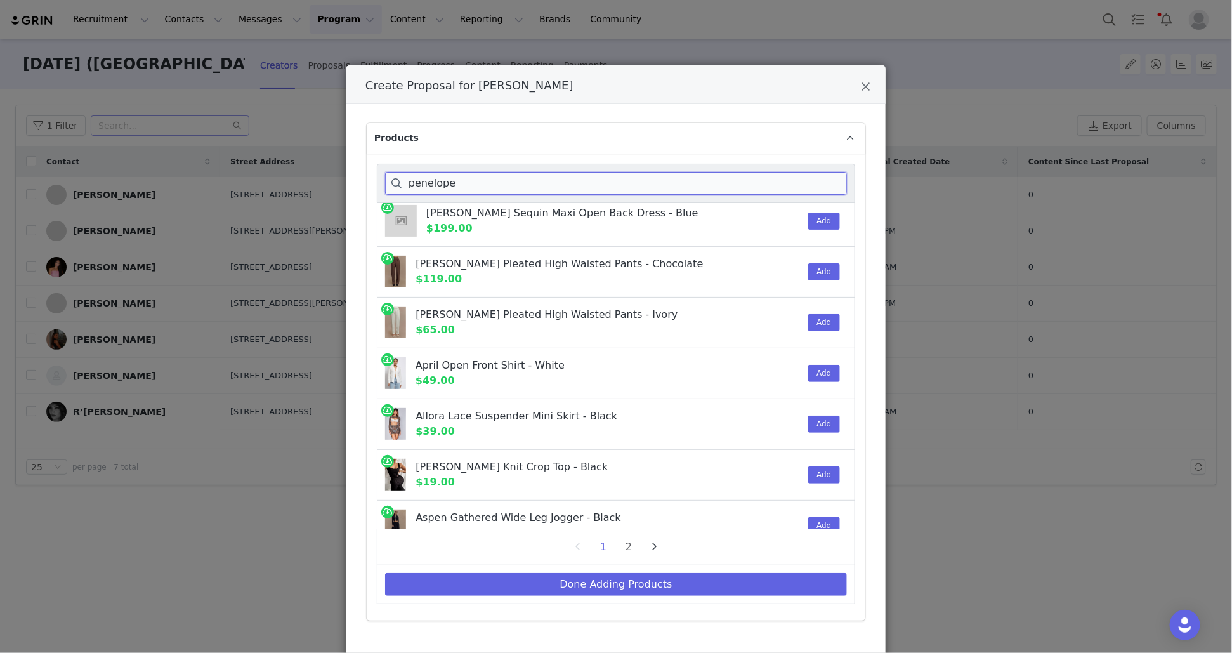
scroll to position [939, 0]
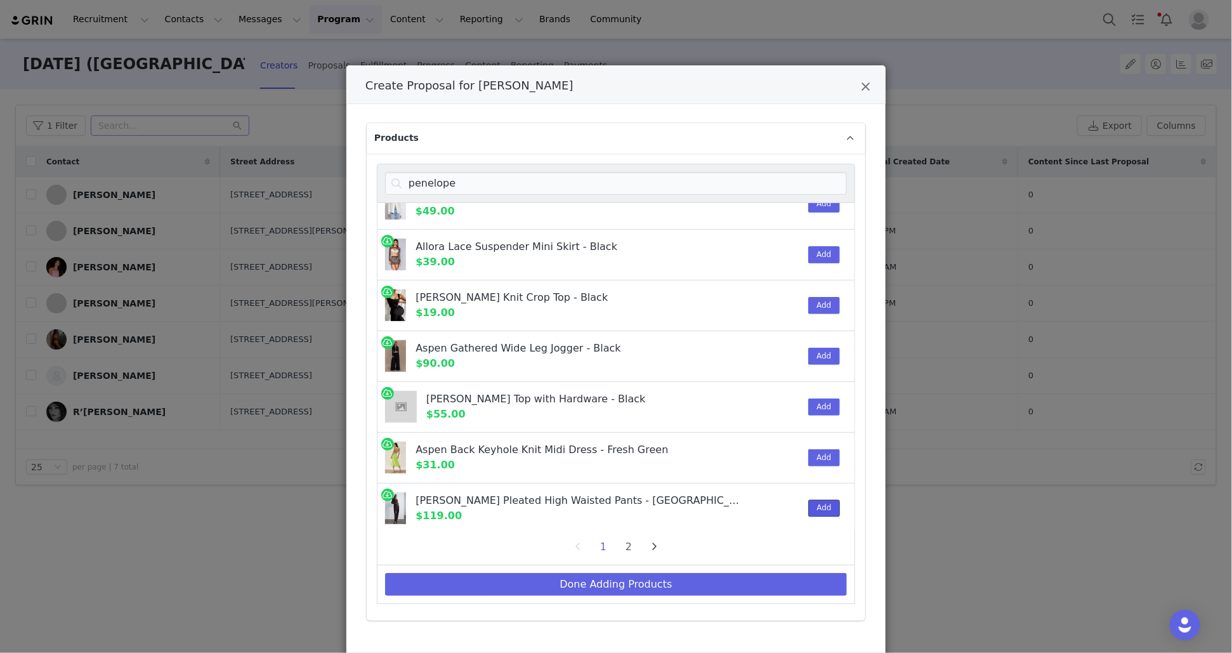
click at [829, 501] on button "Add" at bounding box center [824, 508] width 31 height 17
click at [598, 173] on input "penelope" at bounding box center [616, 183] width 462 height 23
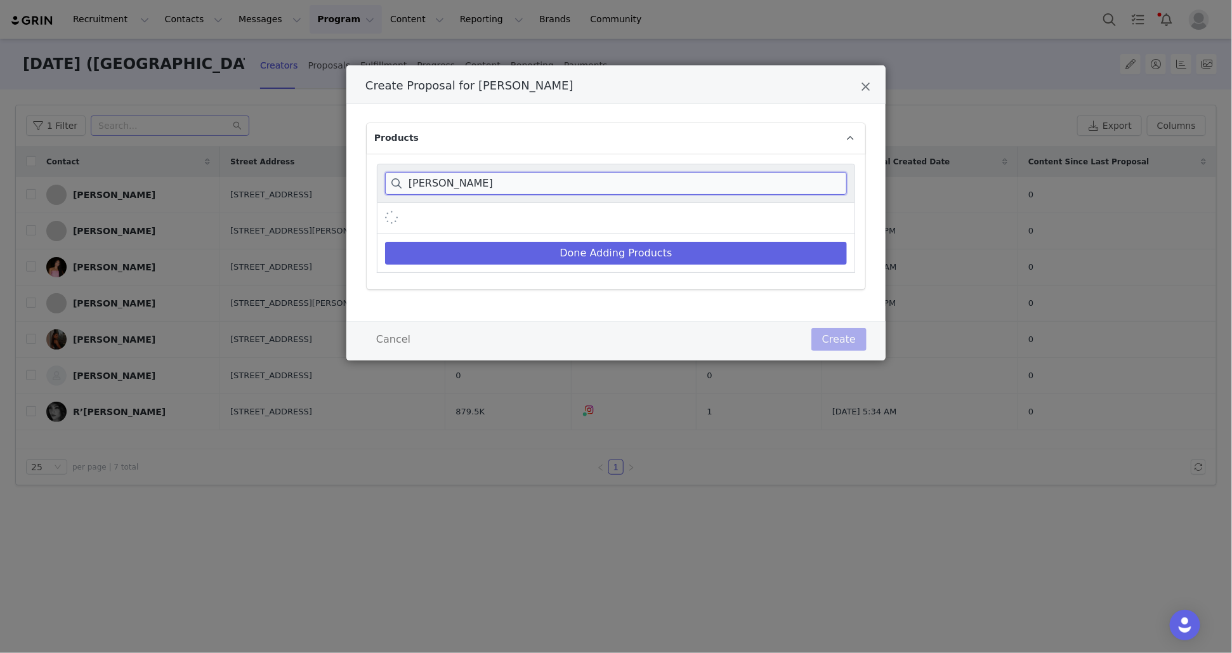
scroll to position [0, 0]
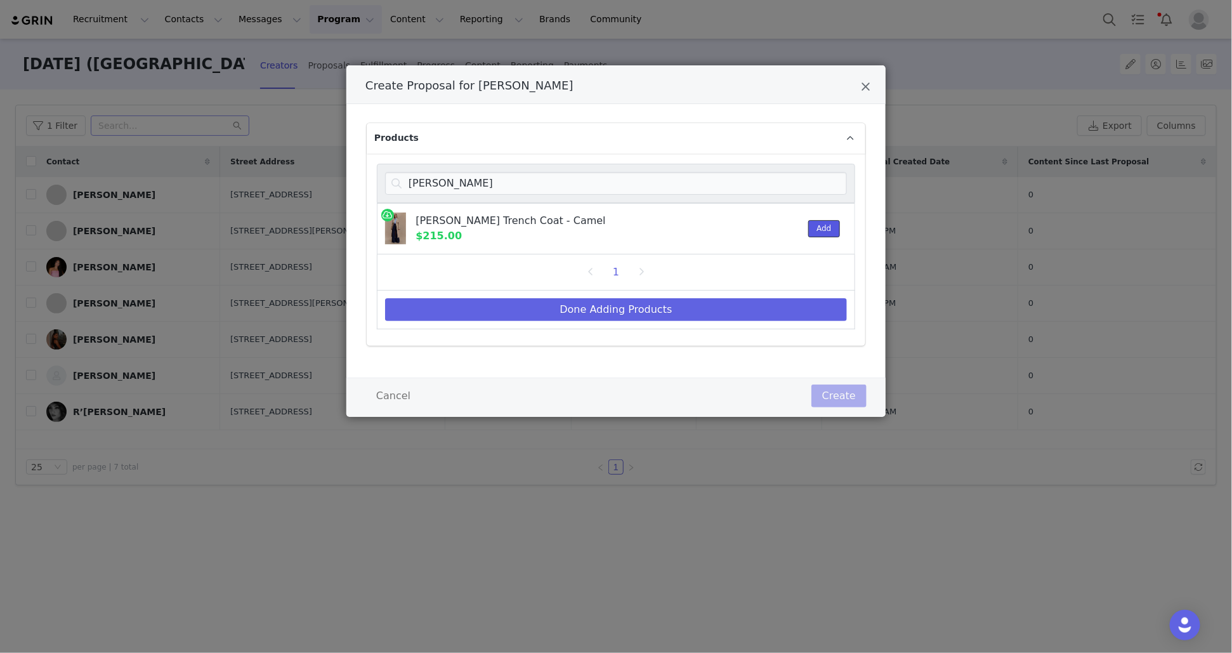
click at [819, 227] on button "Add" at bounding box center [824, 228] width 31 height 17
click at [548, 194] on input "lois twi" at bounding box center [616, 183] width 462 height 23
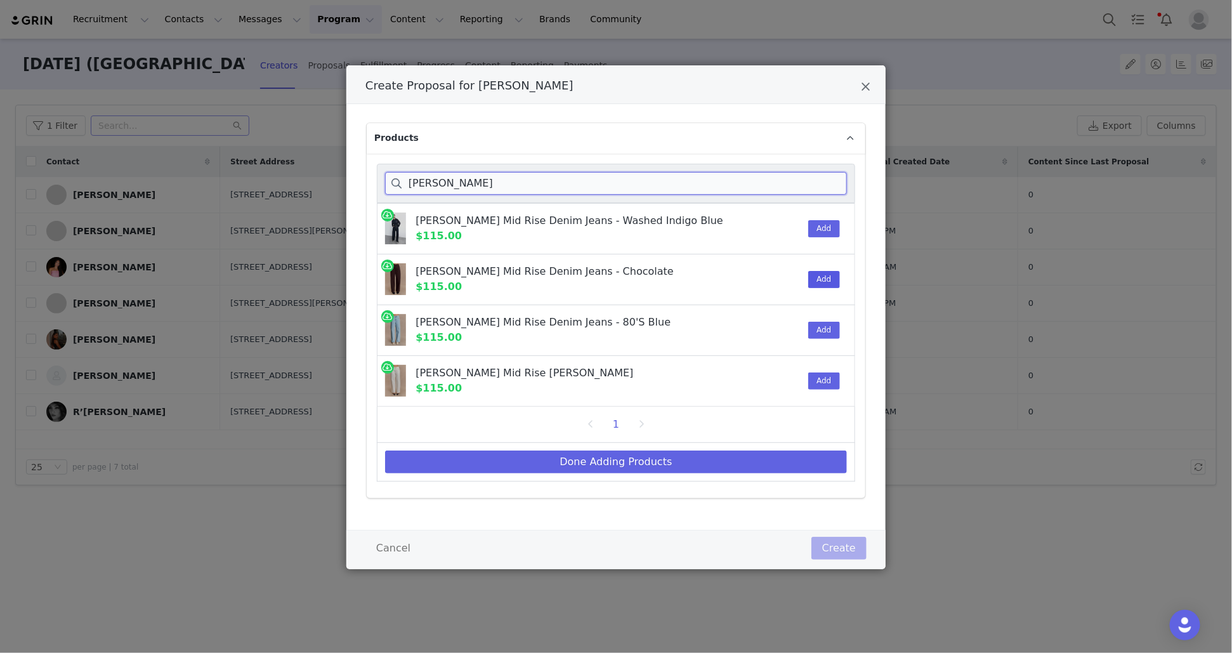
type input "mannon"
click at [819, 275] on button "Add" at bounding box center [824, 279] width 31 height 17
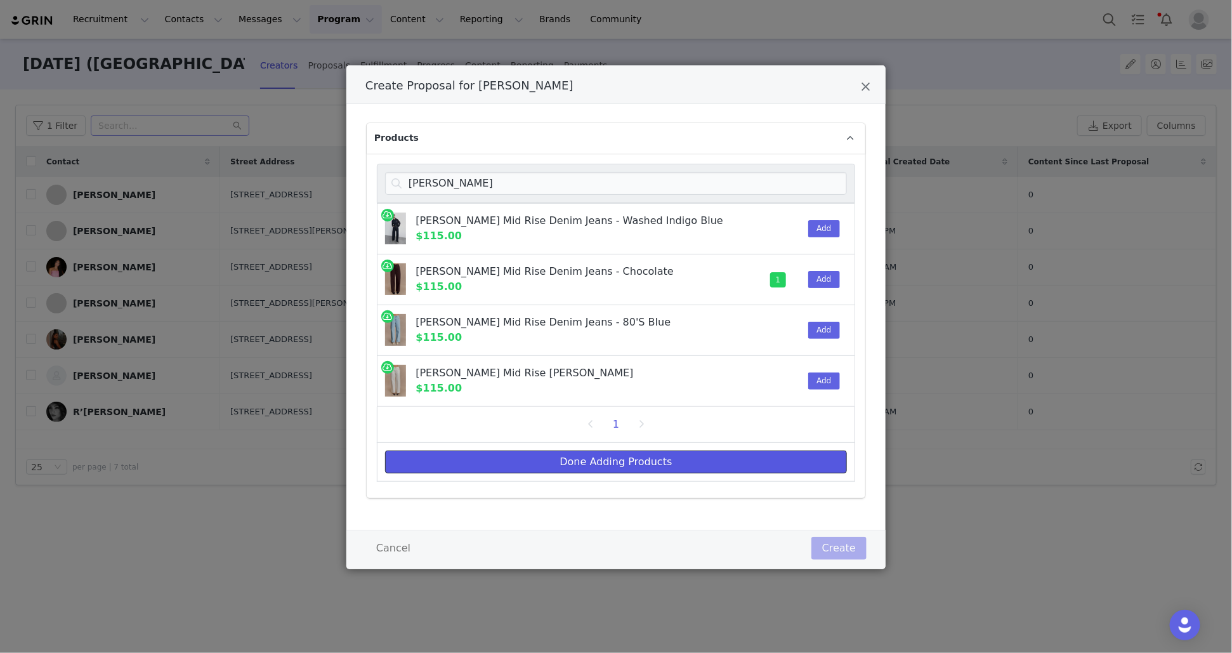
click at [599, 459] on button "Done Adding Products" at bounding box center [616, 462] width 462 height 23
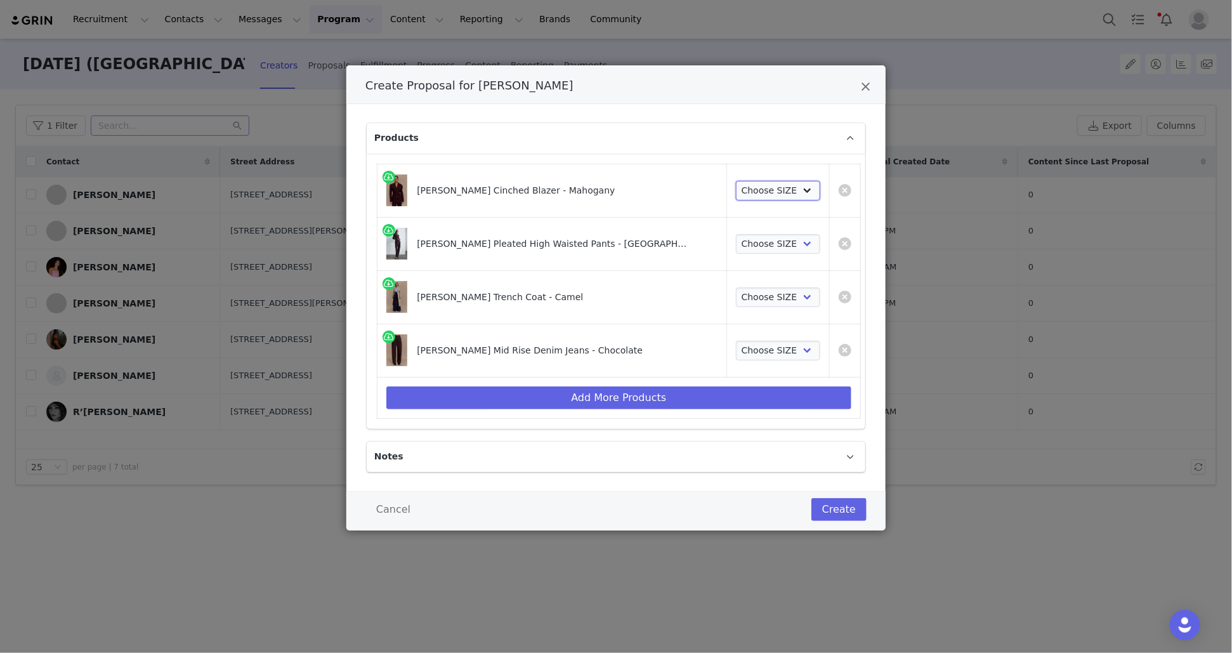
click at [744, 196] on select "Choose SIZE XXS XS S M L XL XXL 3XL" at bounding box center [778, 191] width 84 height 20
select select "27567551"
click at [736, 181] on select "Choose SIZE XXS XS S M L XL XXL 3XL" at bounding box center [778, 191] width 84 height 20
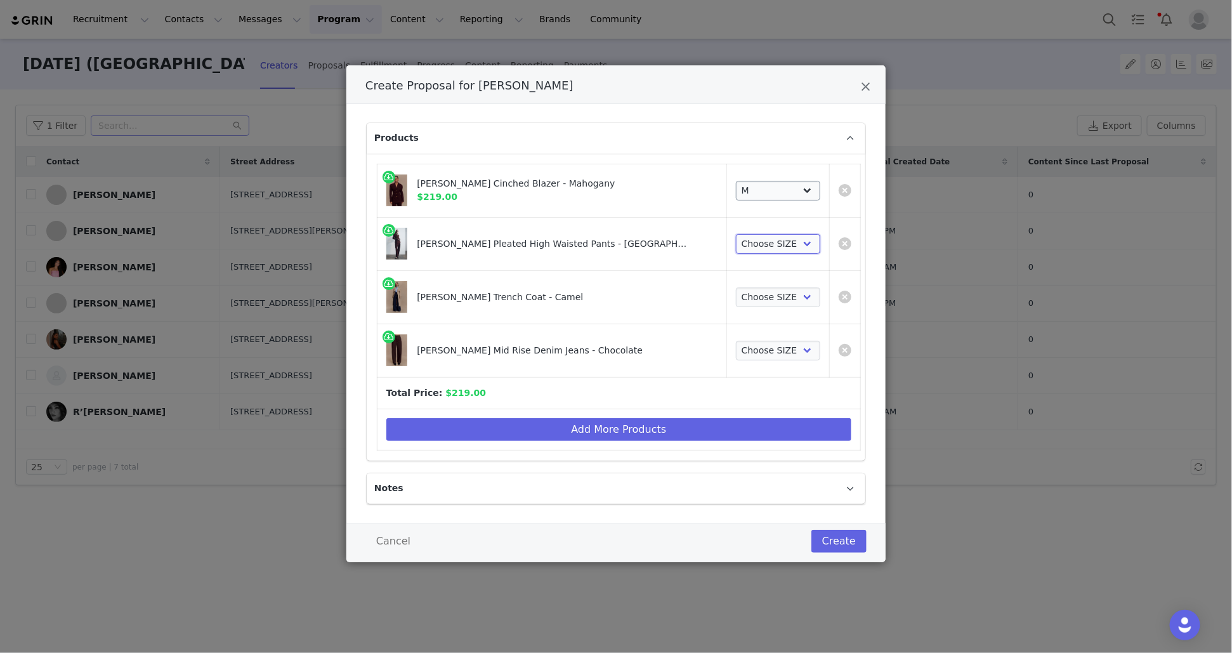
click at [745, 241] on select "Choose SIZE XXS XS S M L XL XXL 3XL" at bounding box center [778, 244] width 84 height 20
select select "27733013"
click at [736, 234] on select "Choose SIZE XXS XS S M L XL XXL 3XL" at bounding box center [778, 244] width 84 height 20
drag, startPoint x: 744, startPoint y: 196, endPoint x: 738, endPoint y: 300, distance: 104.3
click at [738, 300] on select "Choose SIZE XXS XS S M L XL XXL 3XL" at bounding box center [778, 297] width 84 height 20
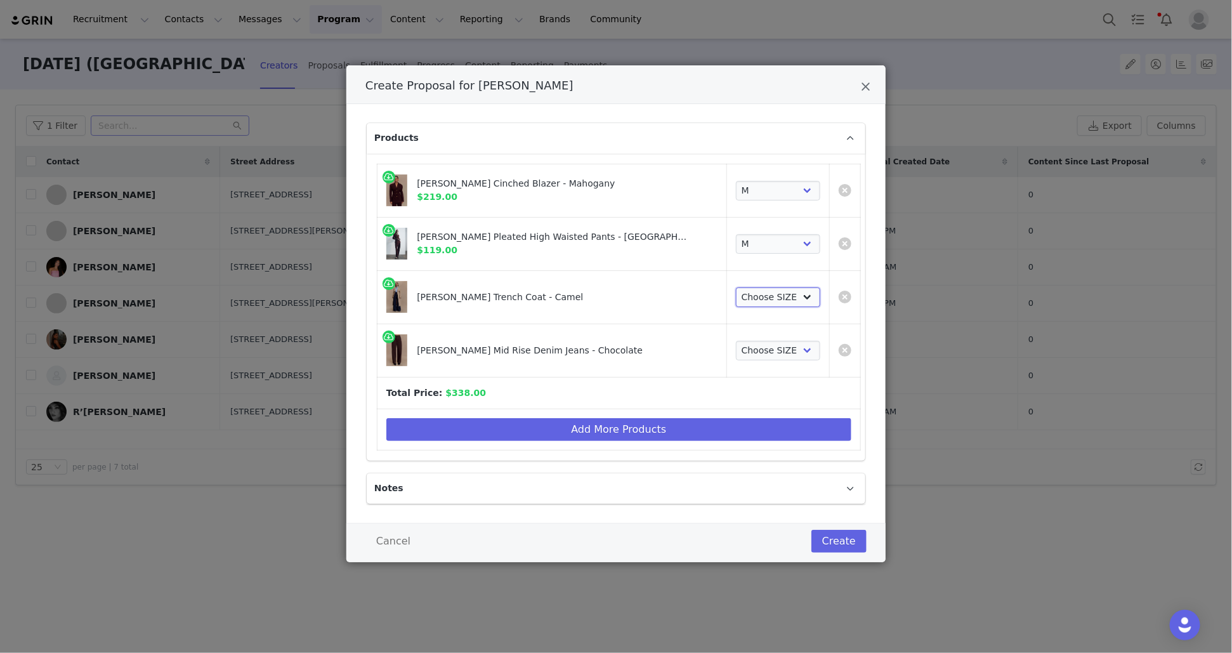
select select "28206392"
click at [736, 287] on select "Choose SIZE XXS XS S M L XL XXL 3XL" at bounding box center [778, 297] width 84 height 20
click at [739, 346] on select "Choose SIZE 6 7 8 9 10 11 12 14 16" at bounding box center [778, 351] width 84 height 20
select select "27912969"
click at [736, 341] on select "Choose SIZE 6 7 8 9 10 11 12 14 16" at bounding box center [778, 351] width 84 height 20
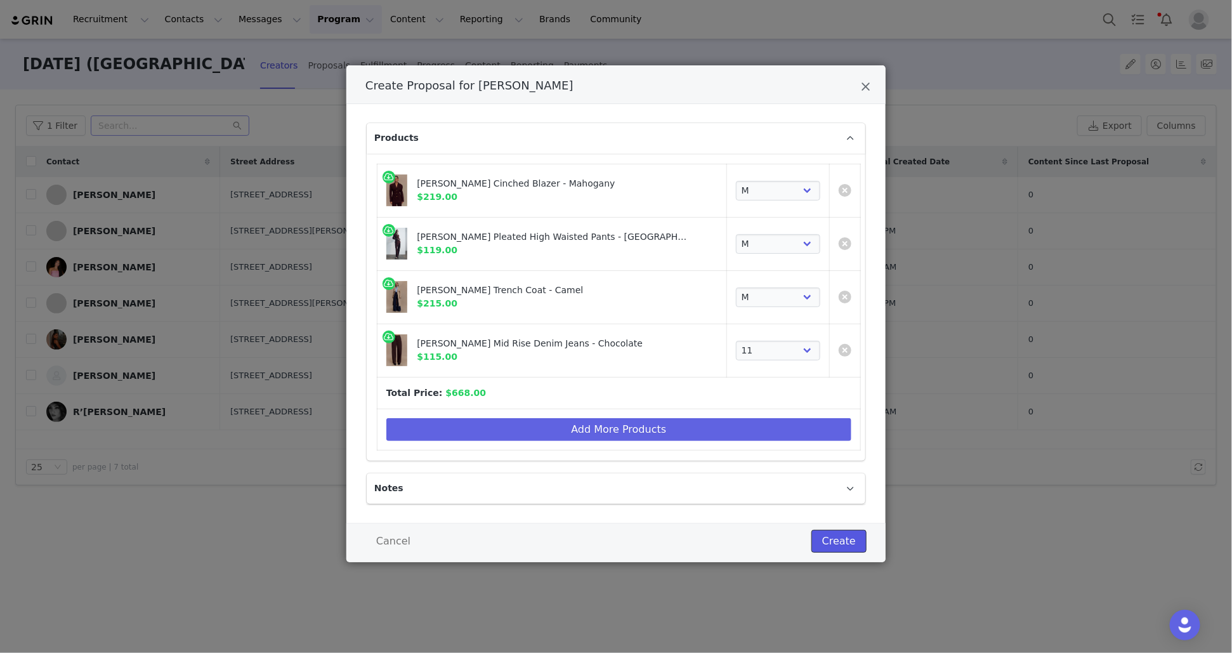
click at [834, 544] on button "Create" at bounding box center [839, 541] width 55 height 23
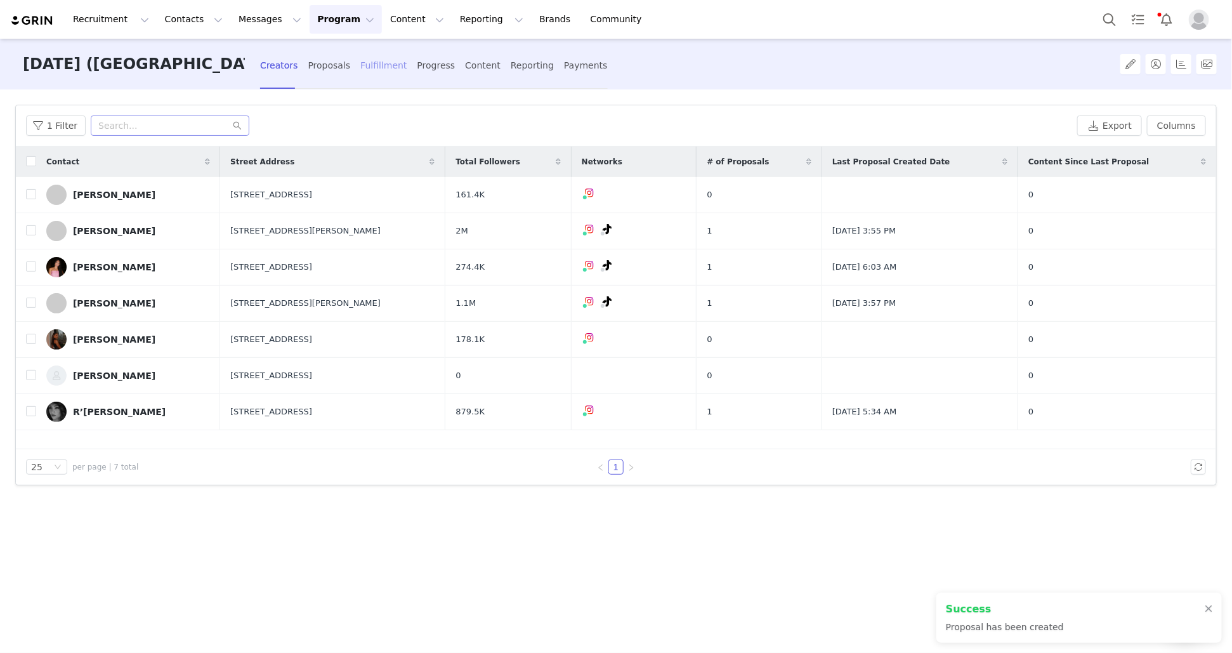
click at [360, 69] on div "Fulfillment" at bounding box center [383, 66] width 46 height 34
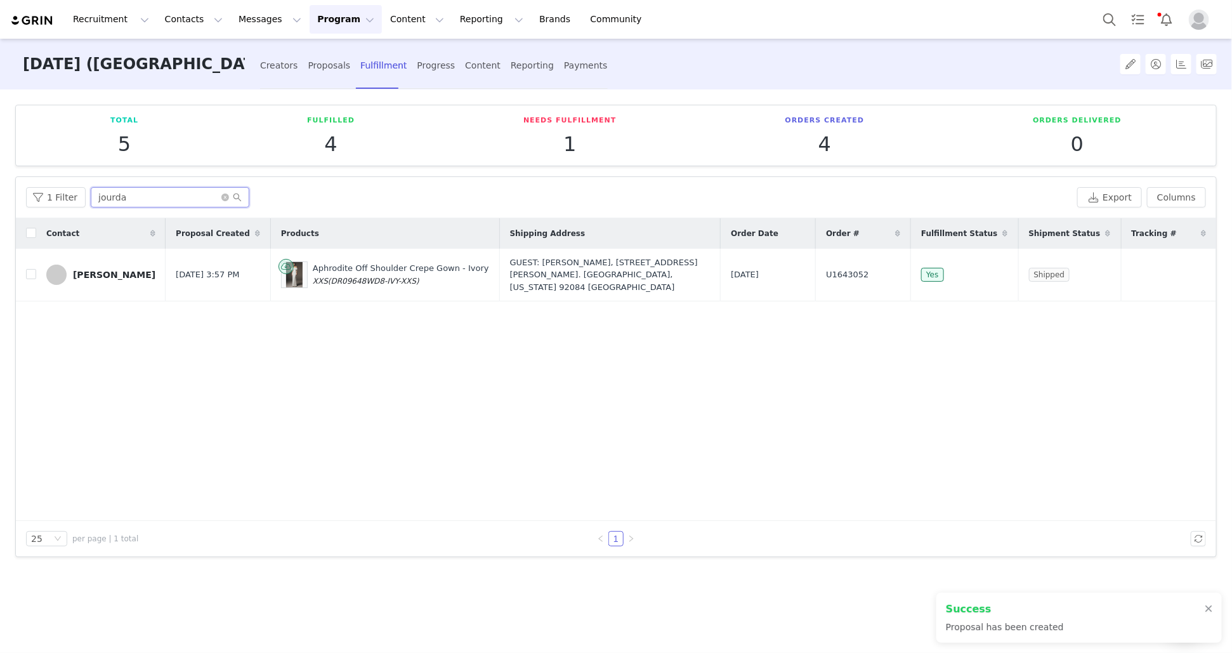
click at [138, 199] on input "jourda" at bounding box center [170, 197] width 159 height 20
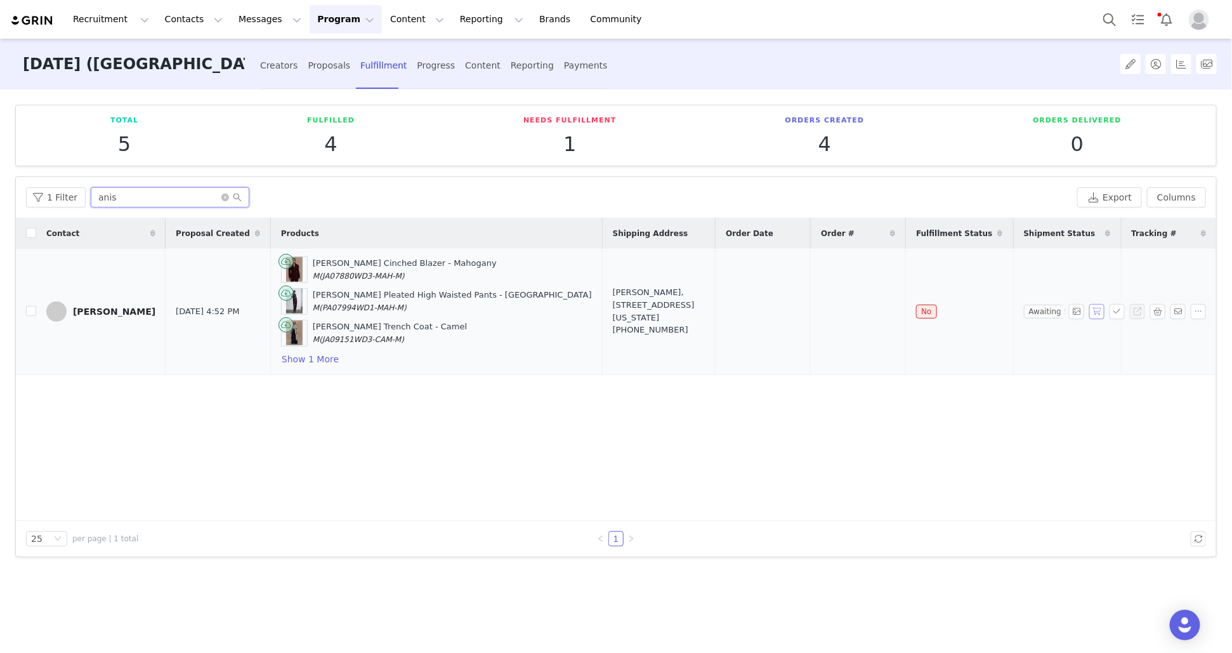
type input "anis"
click at [1095, 314] on button "button" at bounding box center [1097, 311] width 15 height 15
click at [1116, 313] on button "button" at bounding box center [1117, 311] width 15 height 15
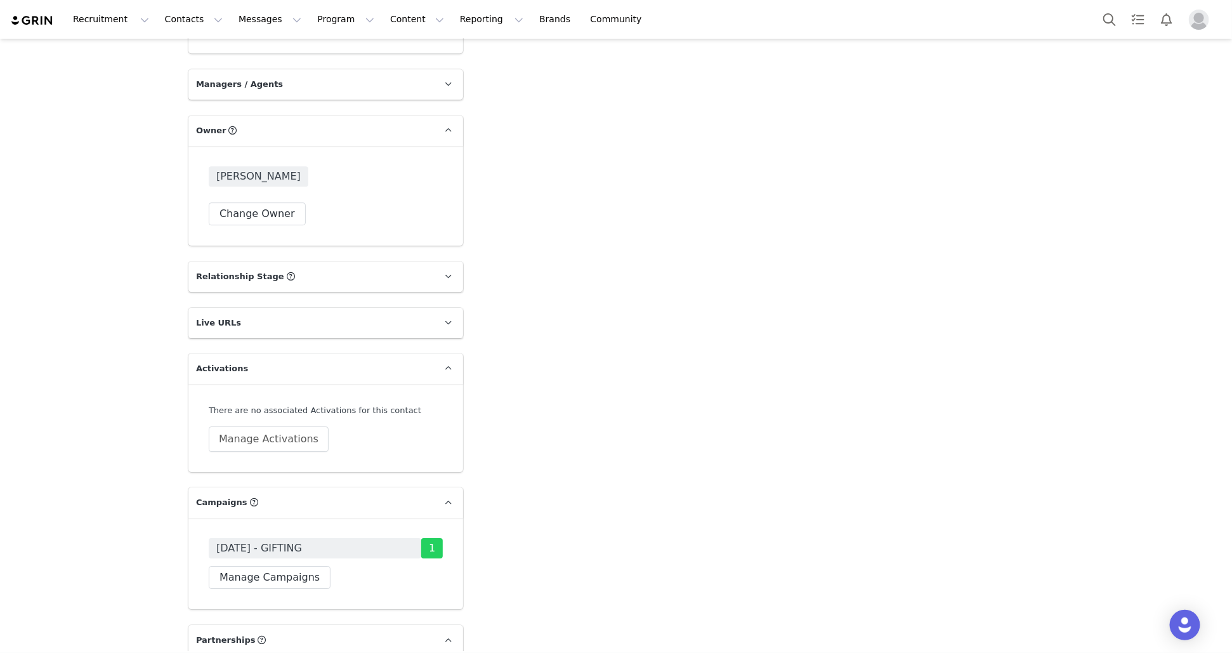
scroll to position [1977, 0]
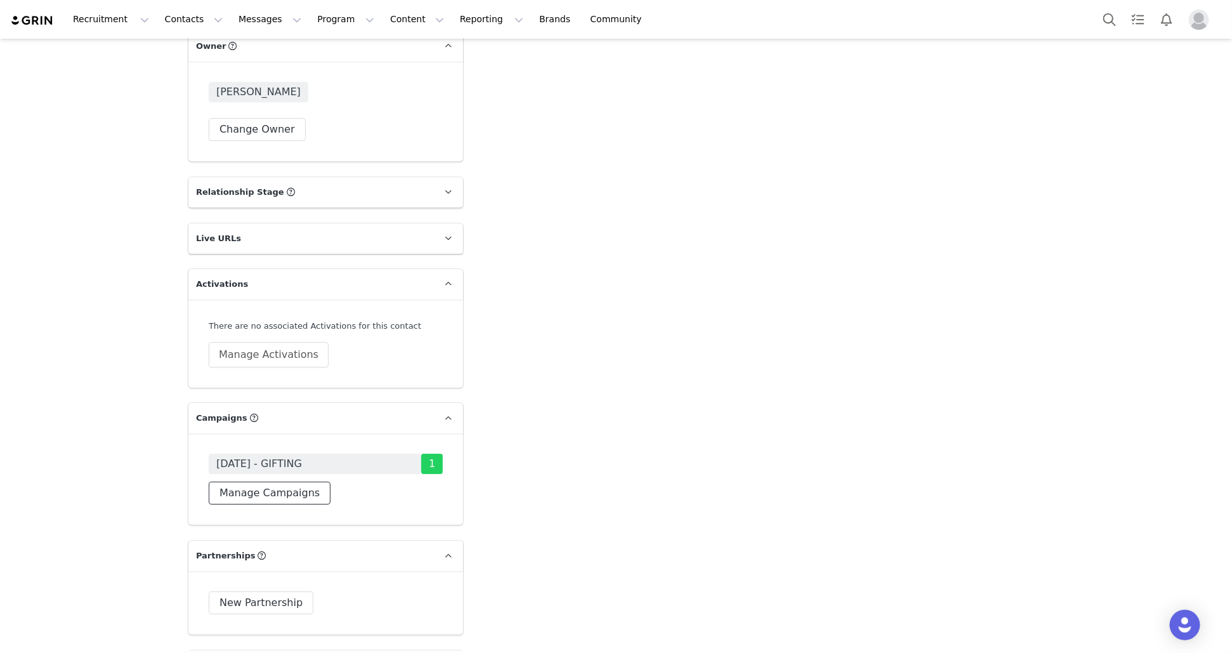
click at [274, 492] on button "Manage Campaigns" at bounding box center [270, 493] width 122 height 23
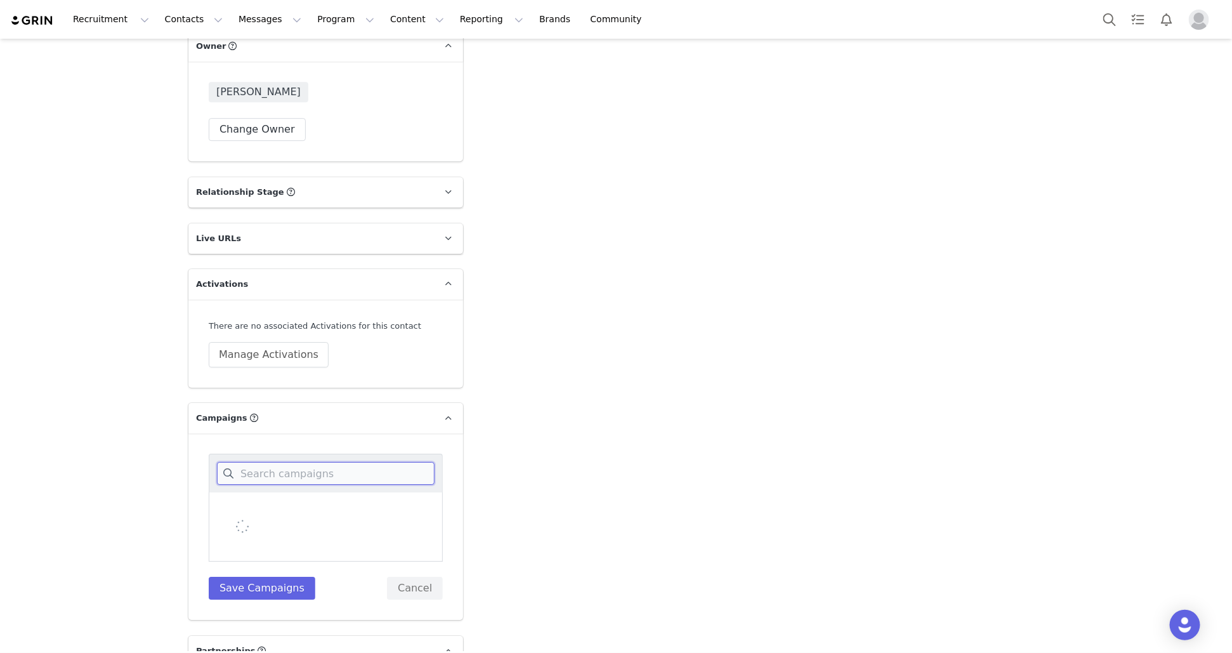
click at [284, 474] on input at bounding box center [326, 473] width 218 height 23
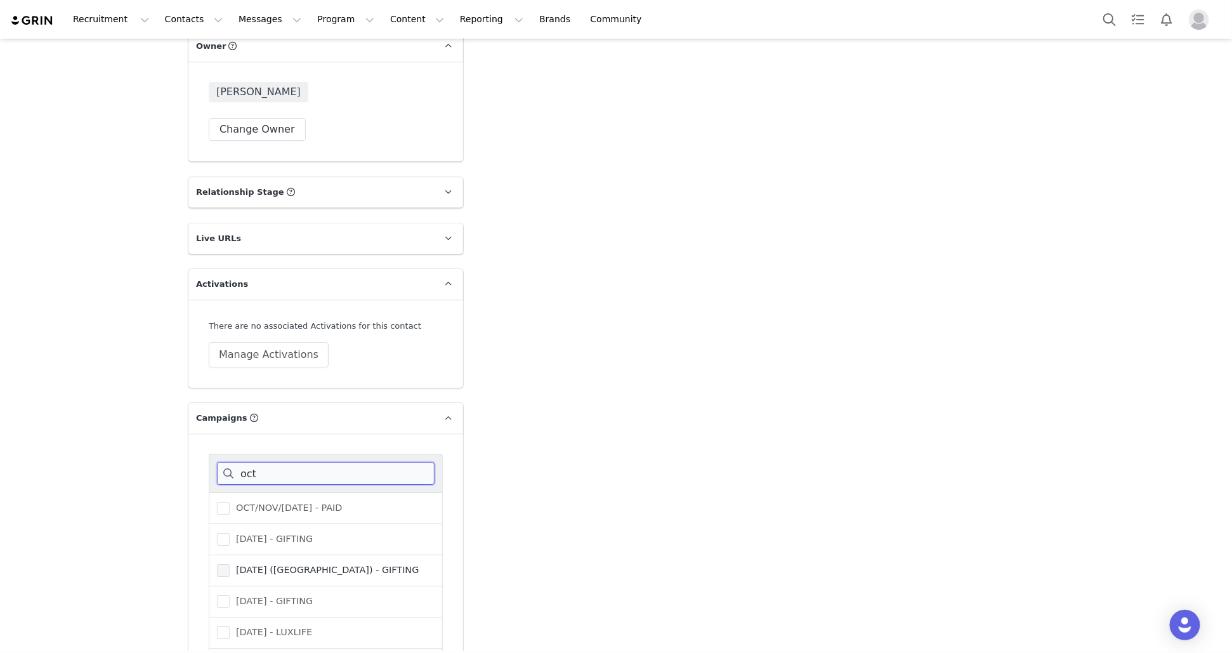
type input "oct"
click at [282, 565] on span "OCTOBER 25 (USA) - GIFTING" at bounding box center [324, 570] width 189 height 12
click at [230, 564] on input "OCTOBER 25 (USA) - GIFTING" at bounding box center [230, 564] width 0 height 0
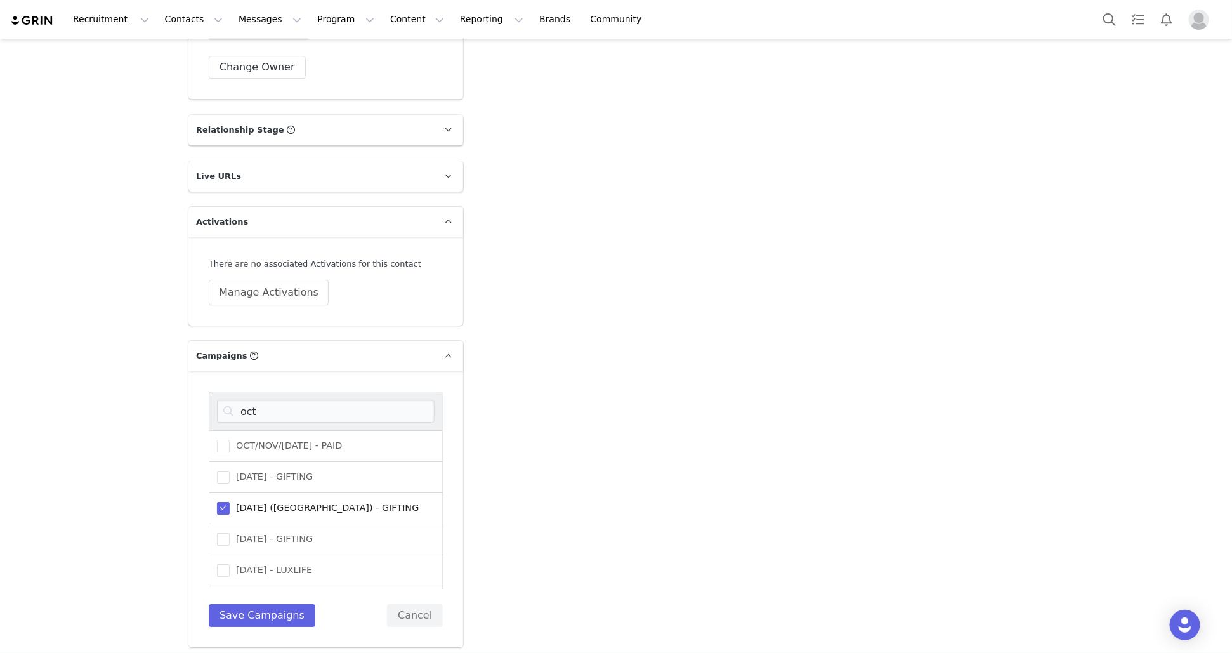
click at [272, 600] on div "oct OCT/NOV/DEC 24 - PAID OCTOBER 23 - GIFTING OCTOBER 25 (USA) - GIFTING OCTOB…" at bounding box center [326, 509] width 234 height 235
click at [272, 609] on button "Save Campaigns" at bounding box center [262, 615] width 107 height 23
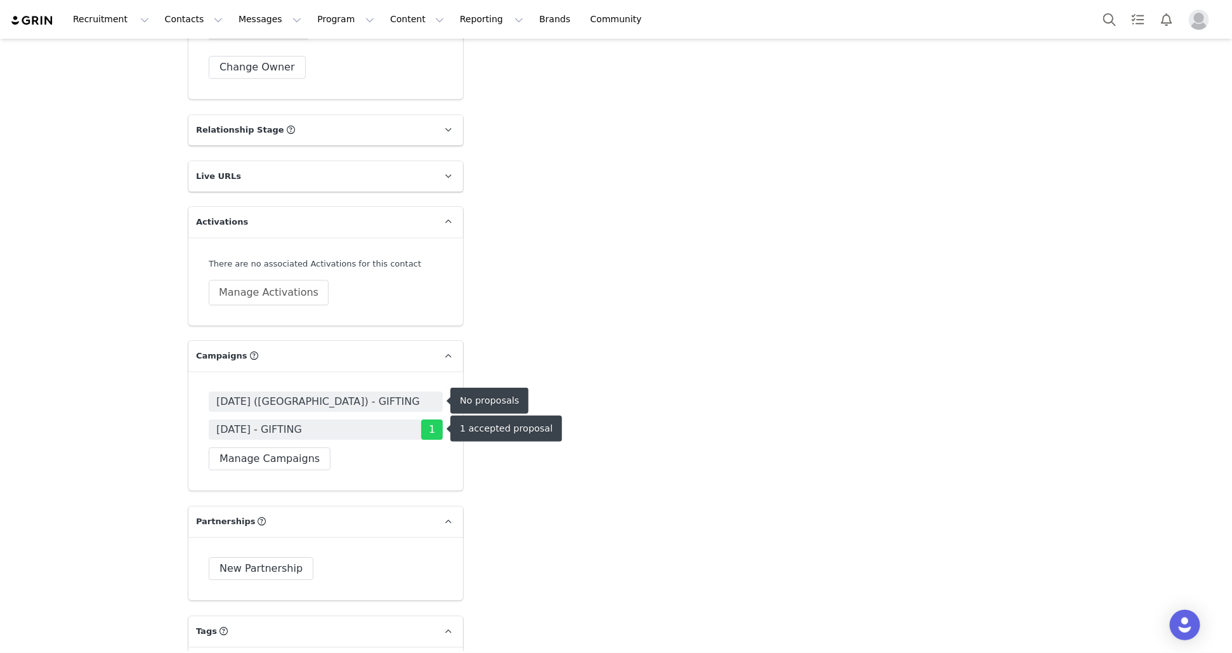
click at [357, 399] on span "OCTOBER 25 (USA) - GIFTING" at bounding box center [326, 402] width 234 height 20
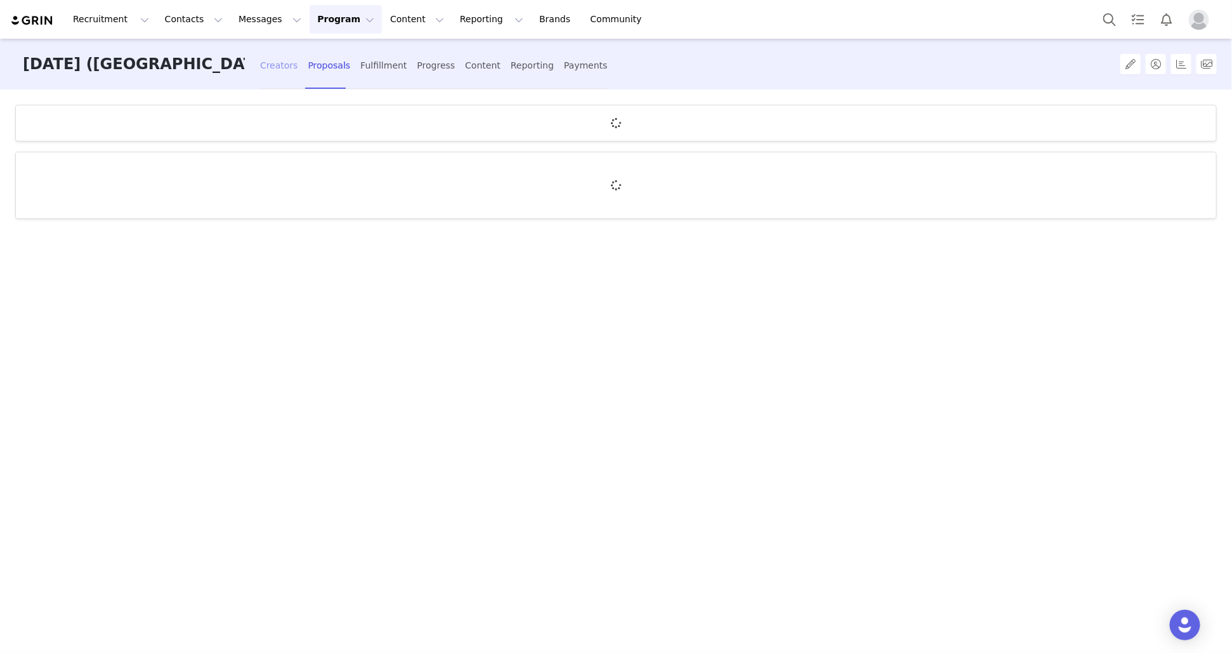
click at [263, 73] on div "Creators" at bounding box center [279, 66] width 38 height 34
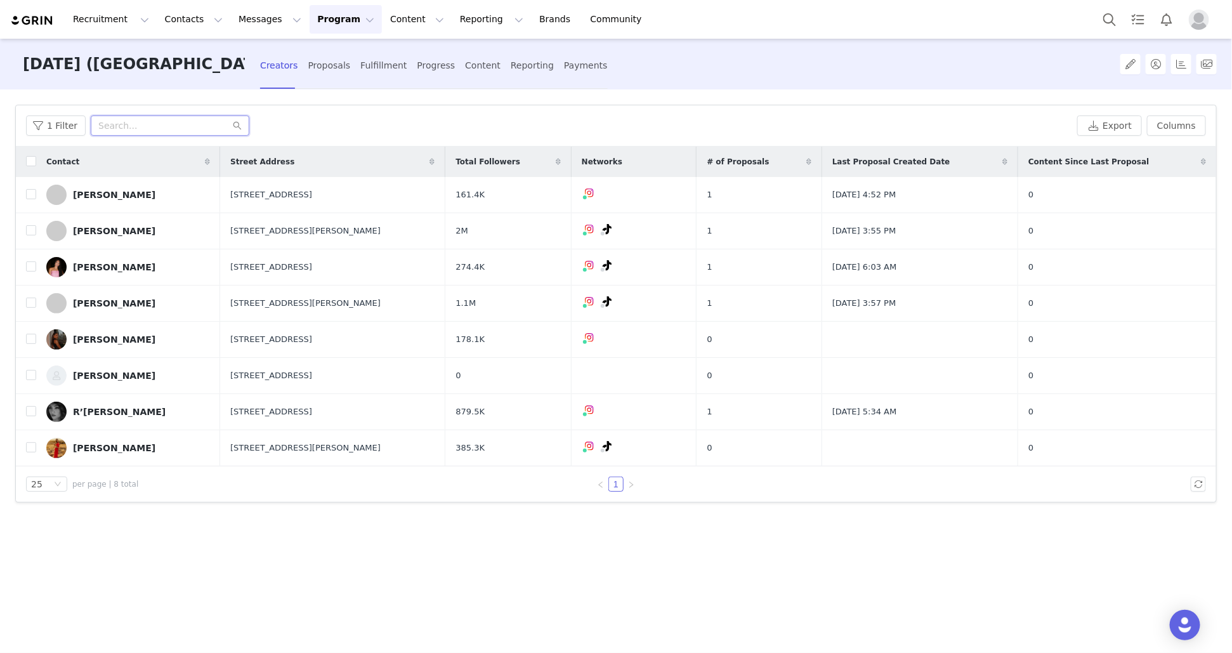
click at [178, 128] on input "text" at bounding box center [170, 126] width 159 height 20
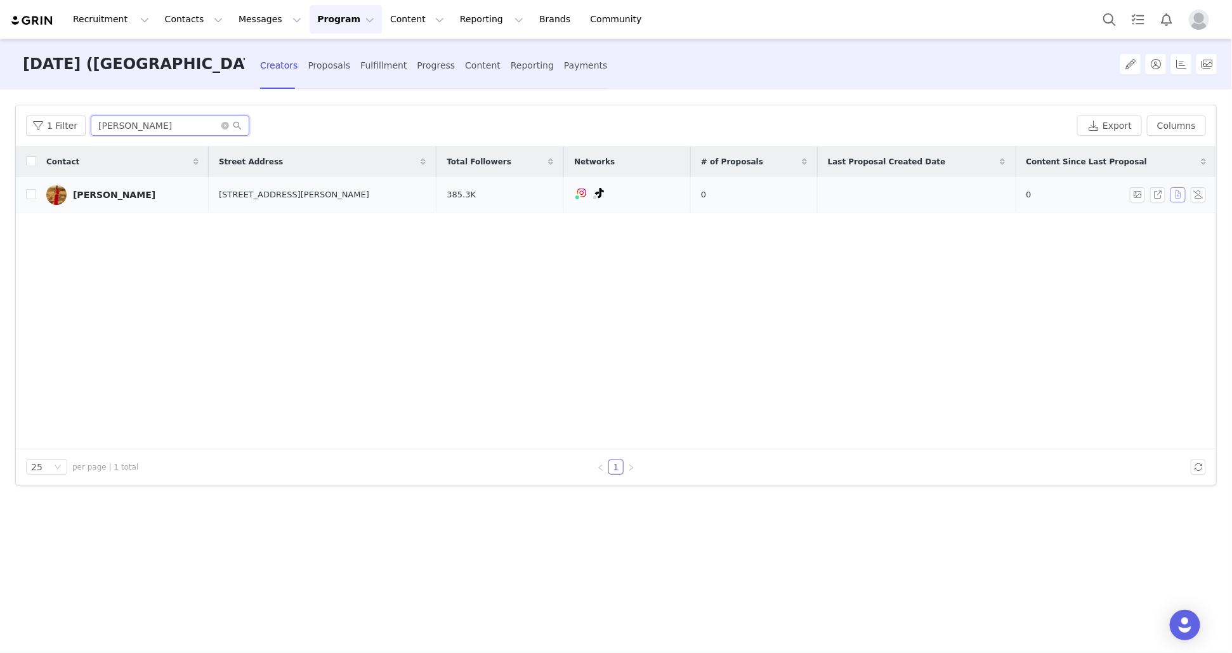
type input "rosie"
click at [1183, 192] on button "button" at bounding box center [1178, 194] width 15 height 15
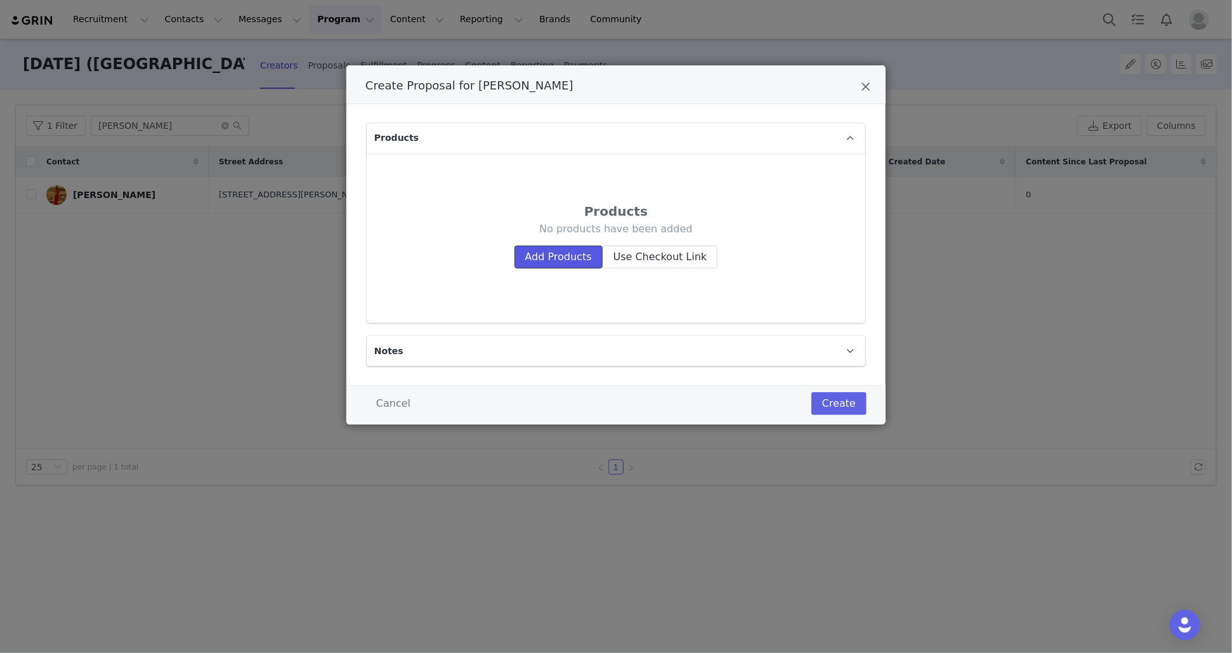
click at [545, 254] on button "Add Products" at bounding box center [559, 257] width 88 height 23
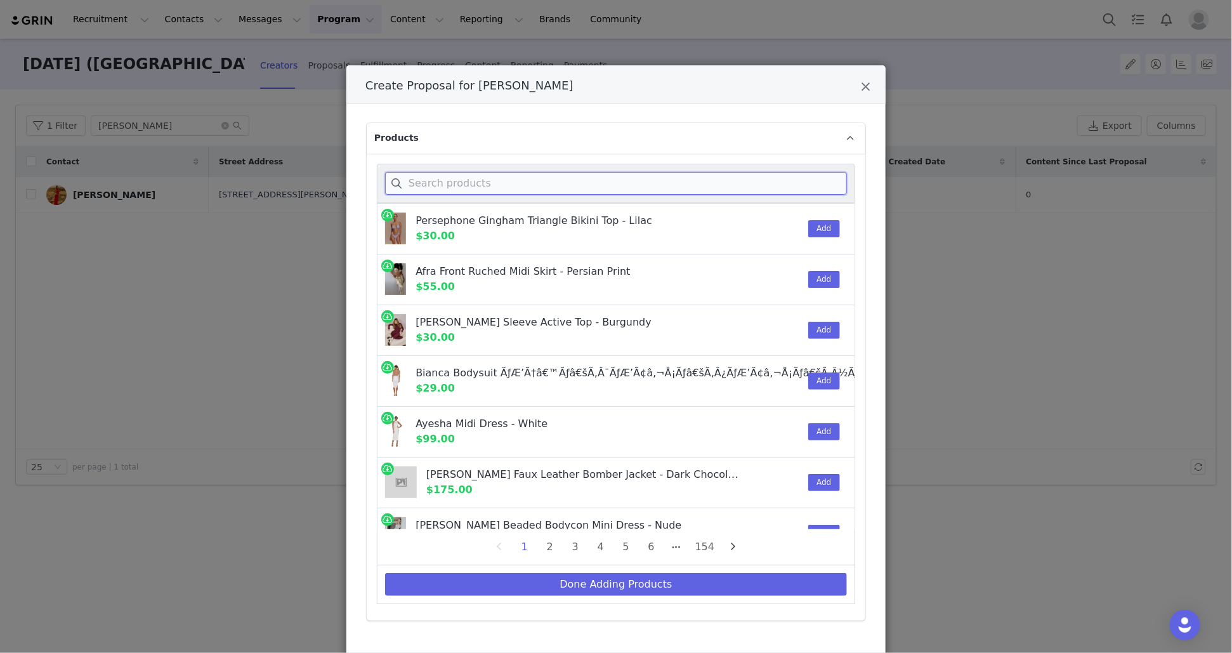
click at [432, 191] on input "Create Proposal for rosie piper" at bounding box center [616, 183] width 462 height 23
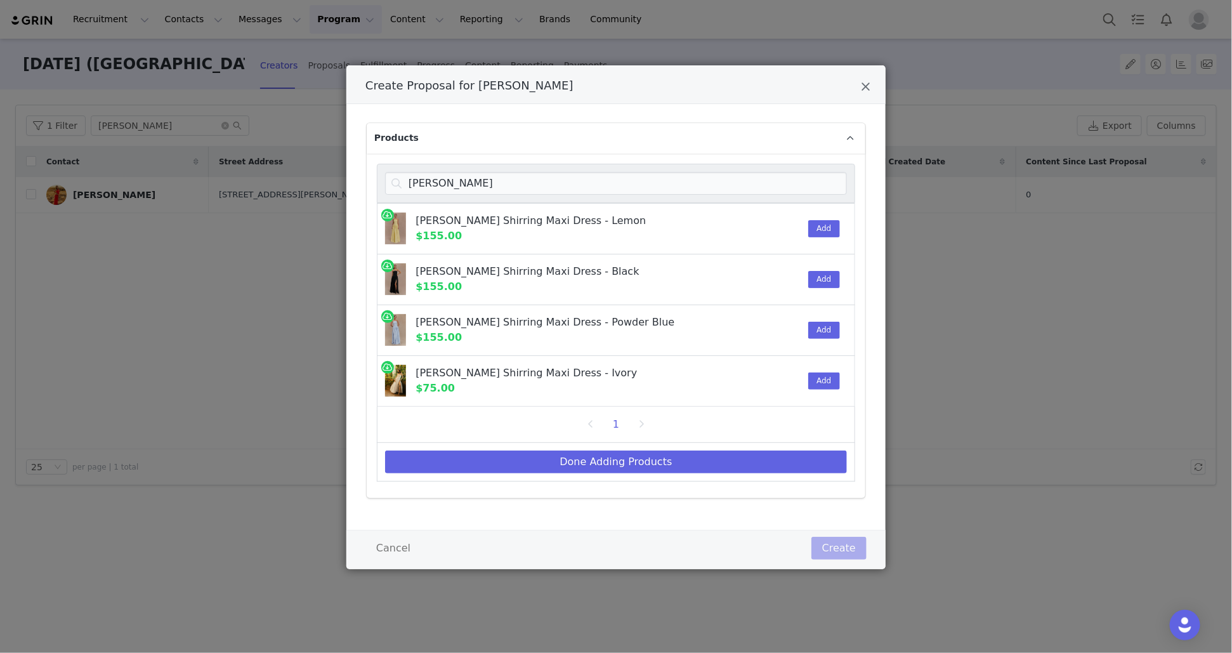
click at [843, 278] on div "Maureen Cotton Shirring Maxi Dress - Black $155.00 Add" at bounding box center [616, 279] width 479 height 51
click at [825, 276] on button "Add" at bounding box center [824, 279] width 31 height 17
click at [552, 188] on input "maureen" at bounding box center [616, 183] width 462 height 23
click at [553, 188] on input "maureen" at bounding box center [616, 183] width 462 height 23
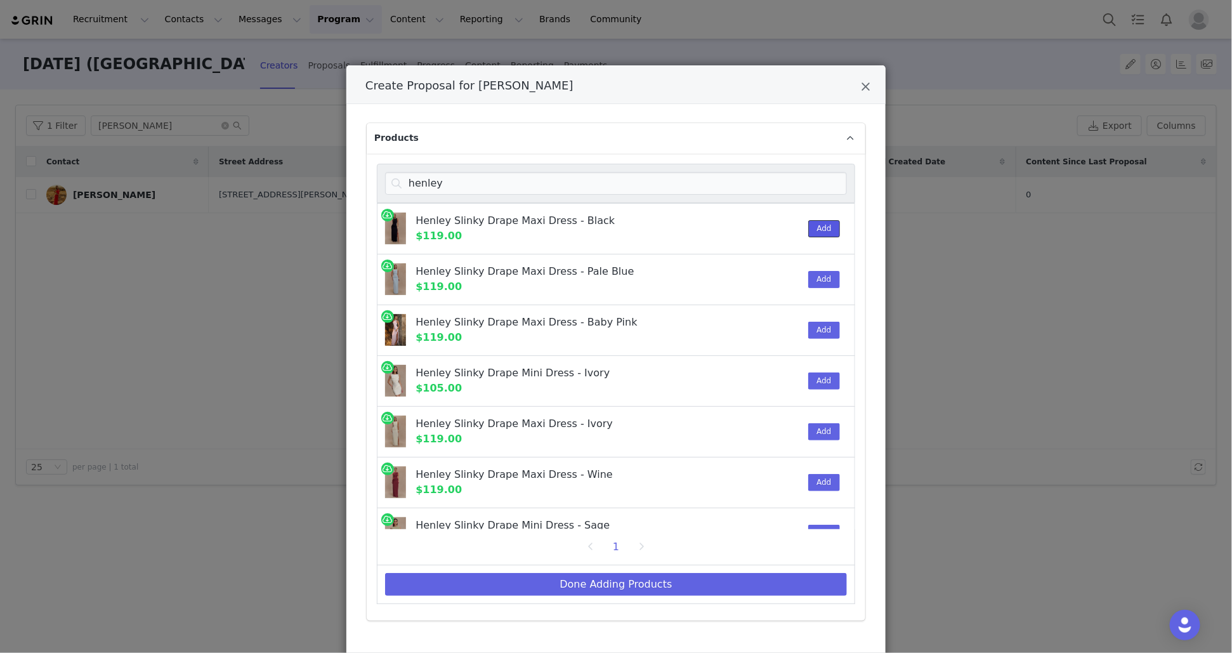
click at [839, 228] on button "Add" at bounding box center [824, 228] width 31 height 17
click at [480, 169] on div "henley" at bounding box center [616, 183] width 479 height 39
click at [481, 187] on input "henley" at bounding box center [616, 183] width 462 height 23
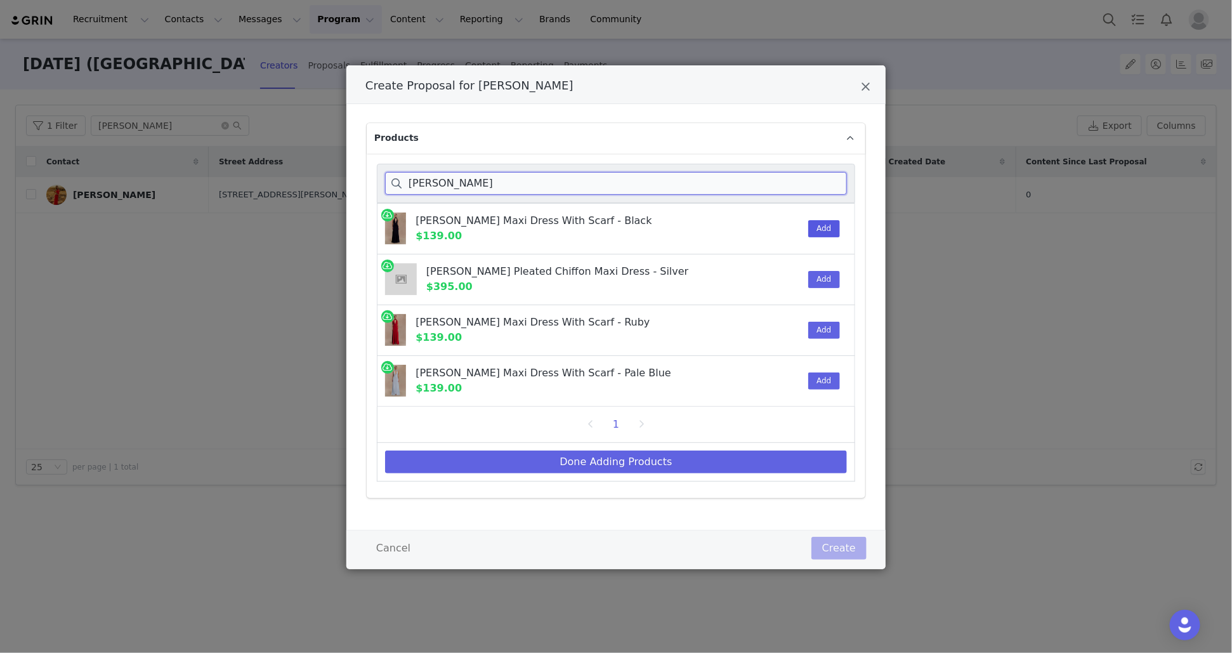
type input "juliet"
click at [828, 228] on button "Add" at bounding box center [824, 228] width 31 height 17
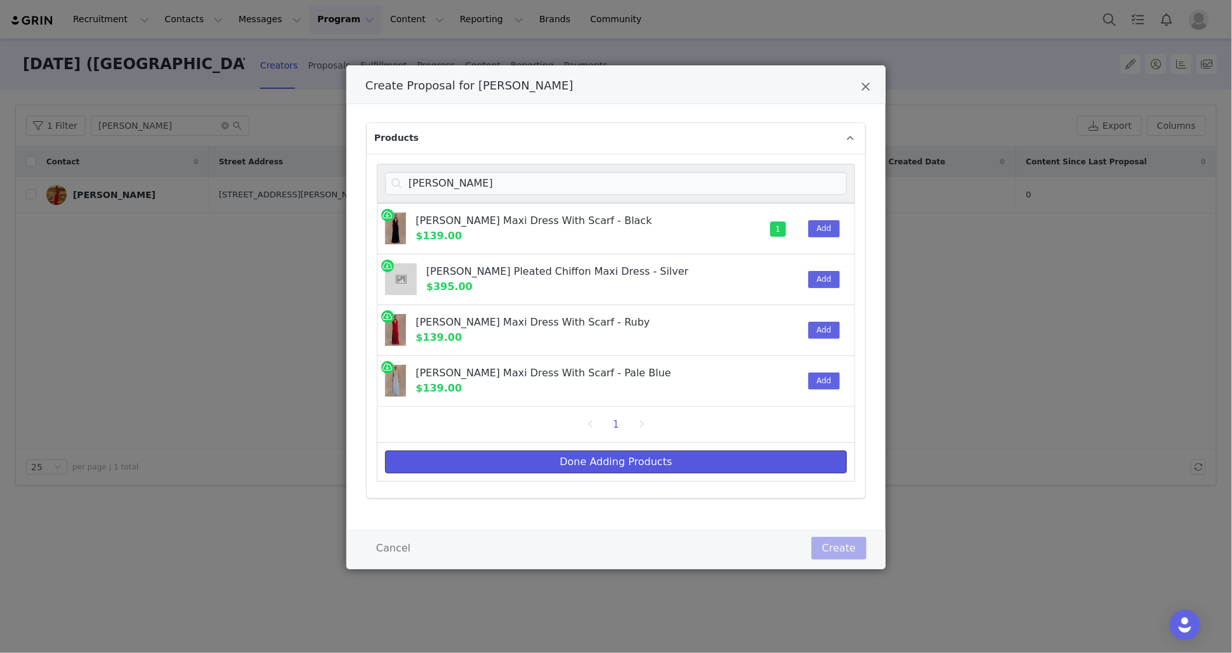
click at [631, 460] on button "Done Adding Products" at bounding box center [616, 462] width 462 height 23
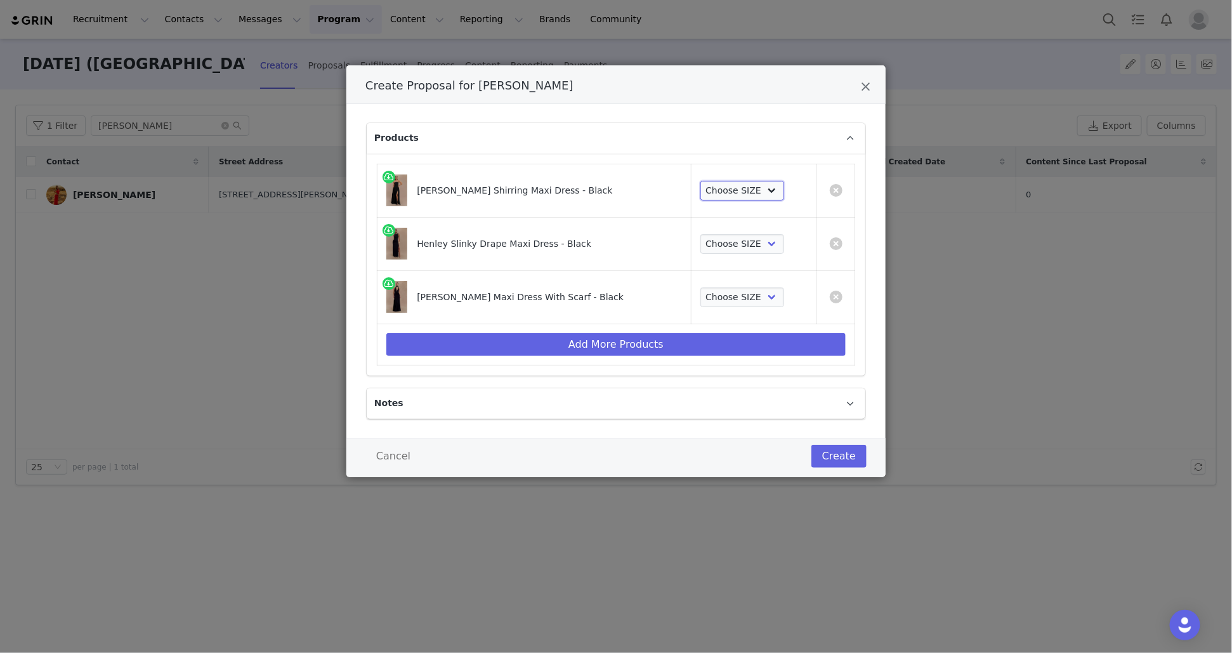
click at [760, 190] on select "Choose SIZE XXS XS S M L XL XXL 3XL" at bounding box center [743, 191] width 84 height 20
select select "27731669"
click at [701, 181] on select "Choose SIZE XXS XS S M L XL XXL 3XL" at bounding box center [743, 191] width 84 height 20
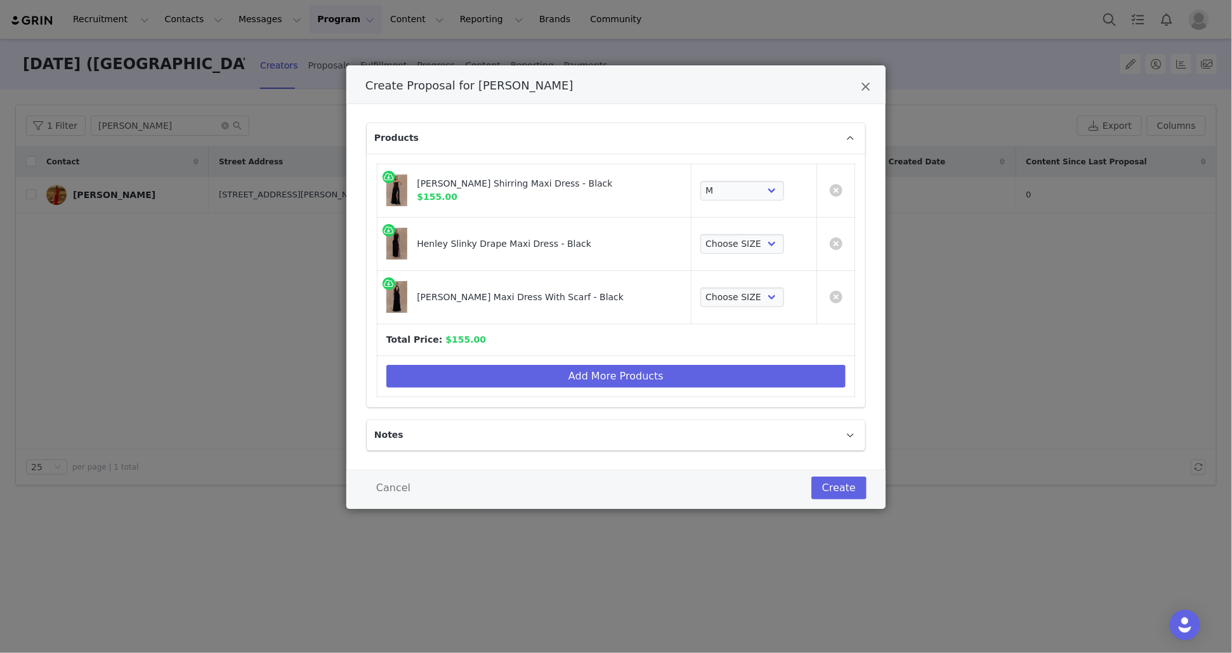
click at [745, 232] on td "Choose SIZE XXS XS S M L XL XXL 3XL" at bounding box center [754, 243] width 126 height 53
click at [745, 254] on td "Choose SIZE XXS XS S M L XL XXL 3XL" at bounding box center [754, 243] width 126 height 53
click at [745, 245] on select "Choose SIZE XXS XS S M L XL XXL 3XL" at bounding box center [743, 244] width 84 height 20
select select "28031671"
click at [701, 234] on select "Choose SIZE XXS XS S M L XL XXL 3XL" at bounding box center [743, 244] width 84 height 20
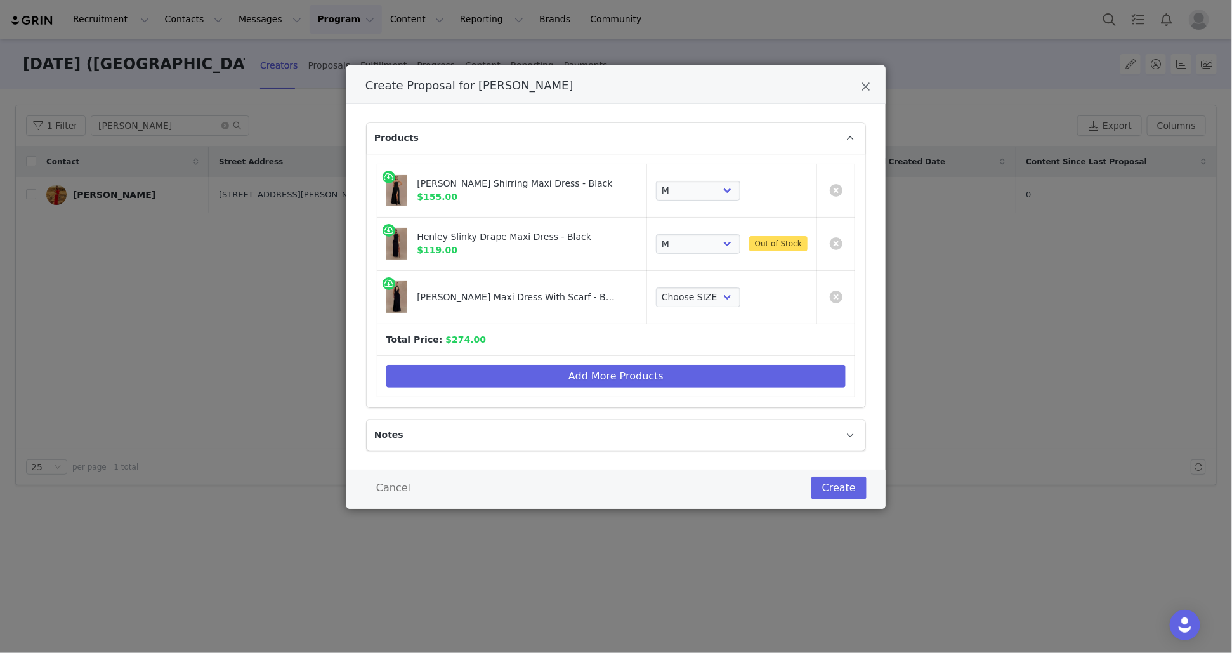
click at [743, 298] on div "Choose SIZE XXS XS S M L XL XXL 3XL" at bounding box center [732, 297] width 152 height 20
click at [715, 294] on select "Choose SIZE XXS XS S M L XL XXL 3XL" at bounding box center [698, 297] width 84 height 20
select select "28395081"
click at [656, 287] on select "Choose SIZE XXS XS S M L XL XXL 3XL" at bounding box center [698, 297] width 84 height 20
click at [710, 251] on select "Choose SIZE XXS XS S M L XL XXL 3XL" at bounding box center [698, 244] width 84 height 20
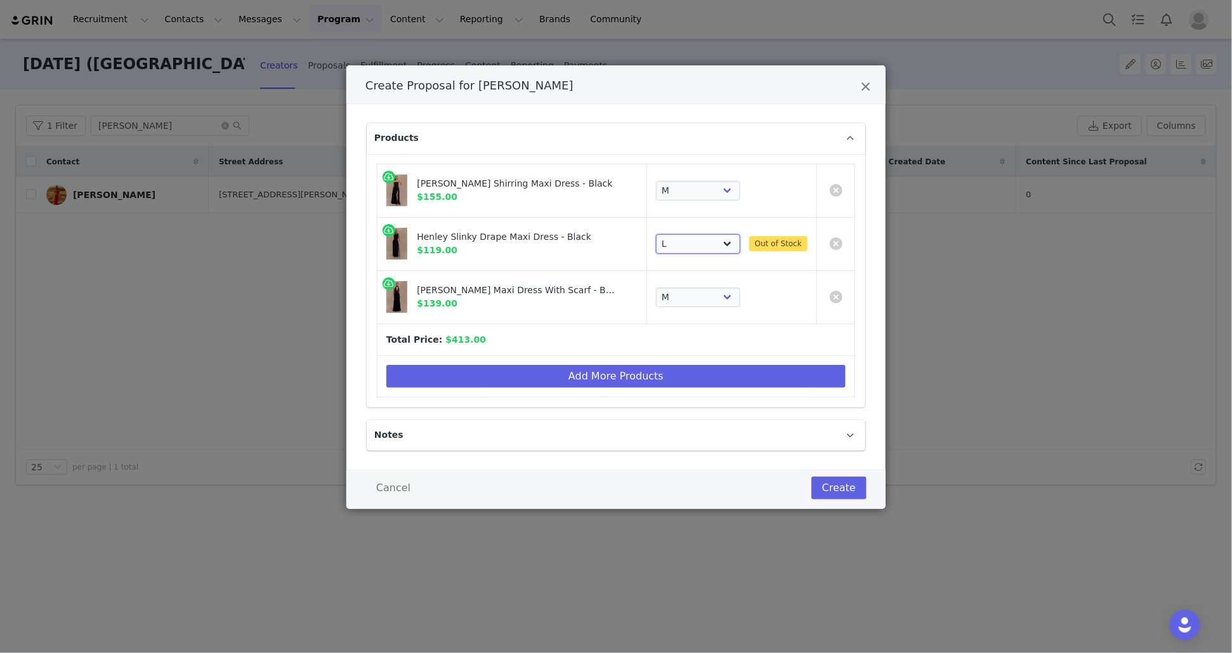
click at [656, 234] on select "Choose SIZE XXS XS S M L XL XXL 3XL" at bounding box center [698, 244] width 84 height 20
click at [707, 247] on select "Choose SIZE XXS XS S M L XL XXL 3XL" at bounding box center [698, 244] width 84 height 20
click at [693, 234] on select "Choose SIZE XXS XS S M L XL XXL 3XL" at bounding box center [698, 244] width 84 height 20
click at [755, 247] on select "Choose SIZE XXS XS S M L XL XXL 3XL" at bounding box center [743, 244] width 84 height 20
select select "28031671"
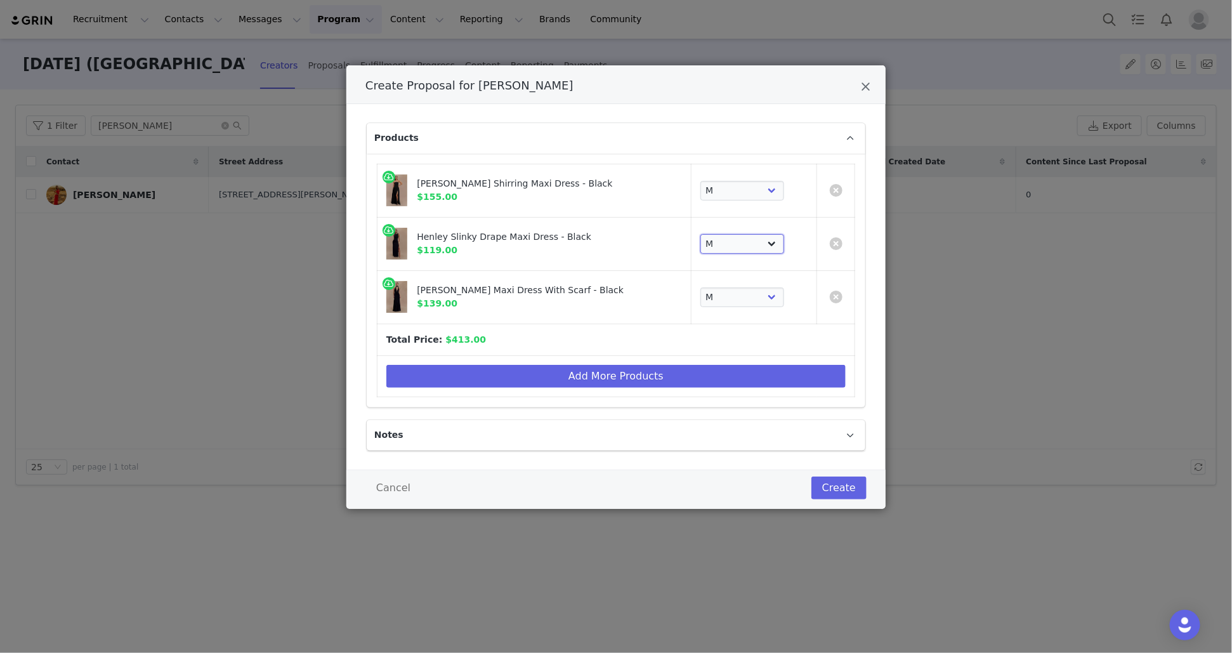
click at [701, 234] on select "Choose SIZE XXS XS S M L XL XXL 3XL" at bounding box center [743, 244] width 84 height 20
click at [833, 245] on link "Create Proposal for rosie piper" at bounding box center [836, 243] width 13 height 13
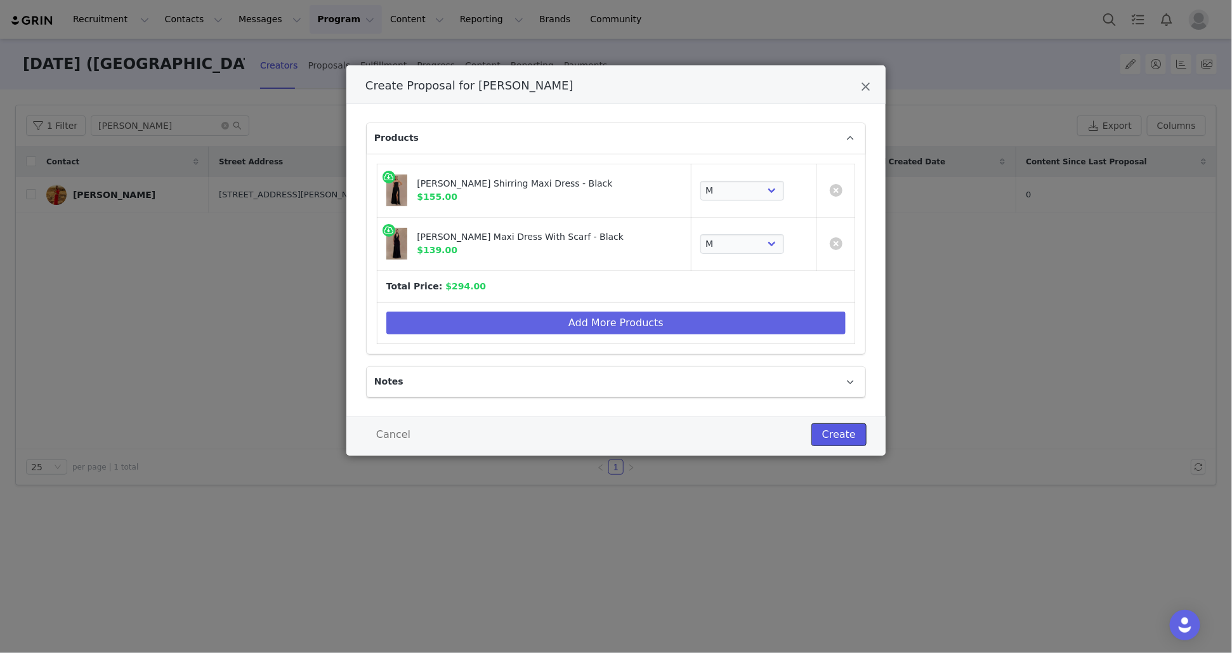
click at [840, 442] on button "Create" at bounding box center [839, 434] width 55 height 23
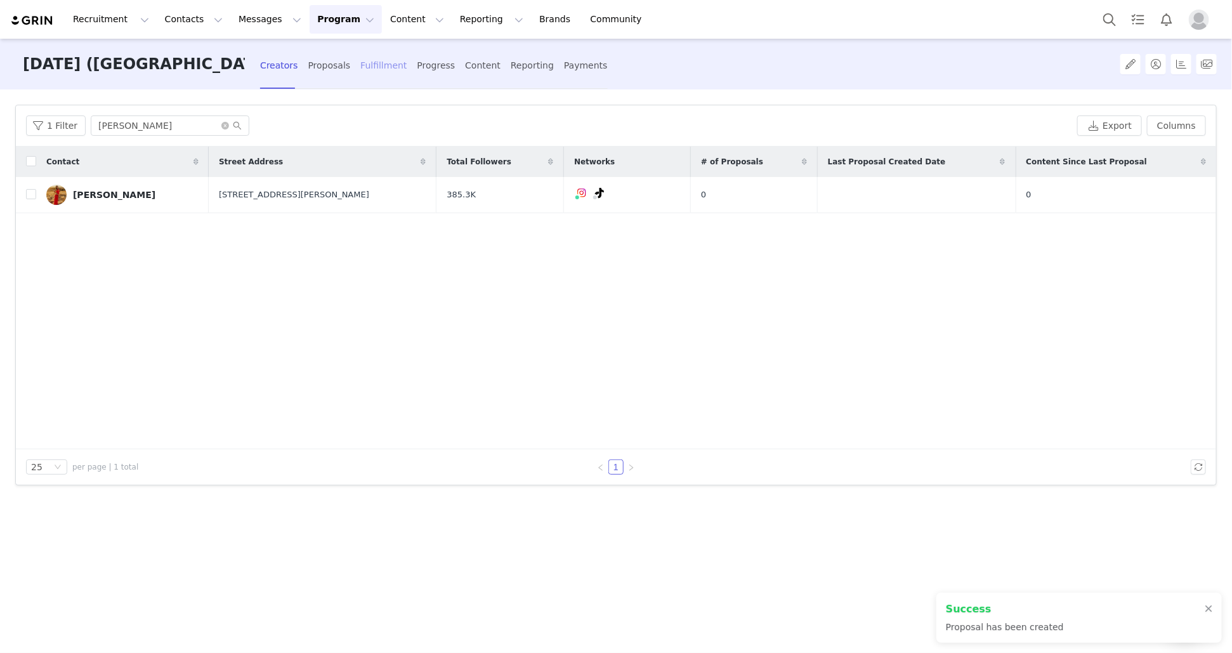
click at [360, 74] on div "Fulfillment" at bounding box center [383, 66] width 46 height 34
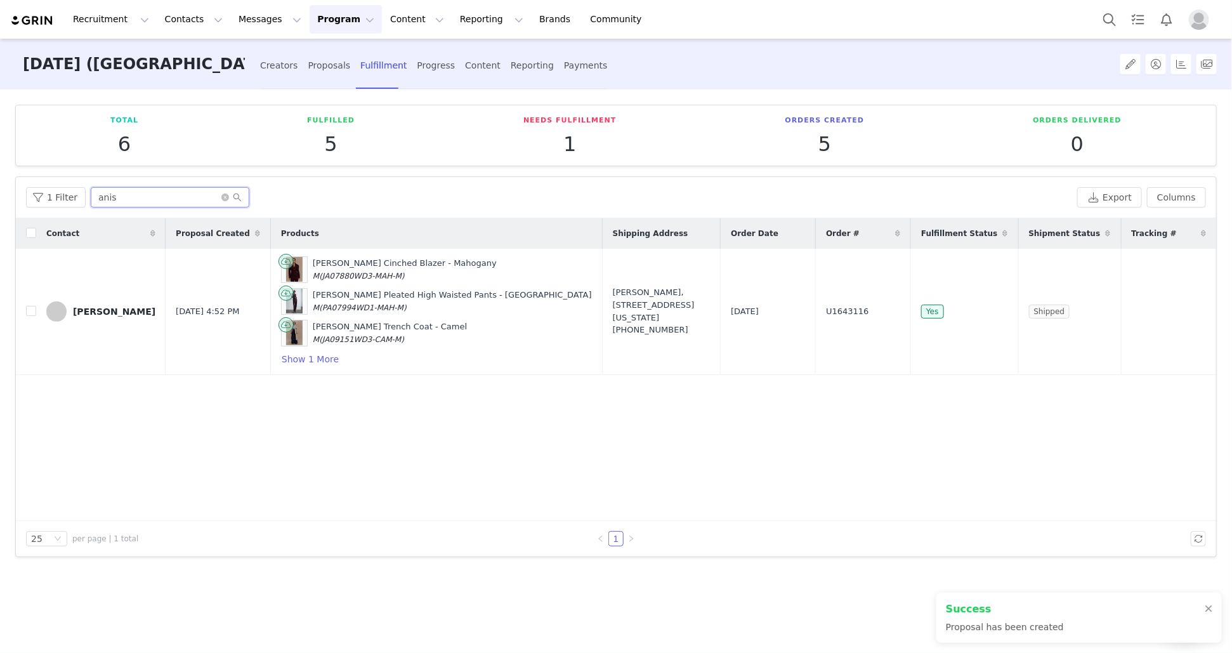
click at [147, 204] on input "anis" at bounding box center [170, 197] width 159 height 20
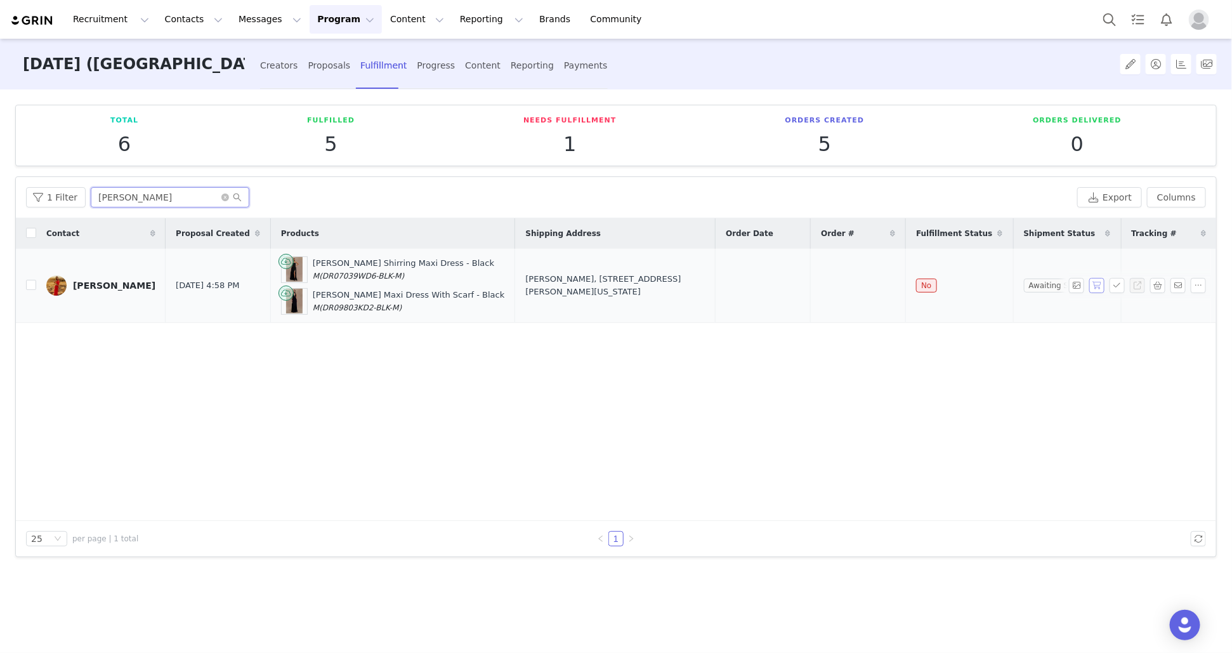
type input "rosie"
click at [1100, 288] on button "button" at bounding box center [1097, 285] width 15 height 15
click at [1118, 289] on button "button" at bounding box center [1117, 285] width 15 height 15
